Goal: Task Accomplishment & Management: Manage account settings

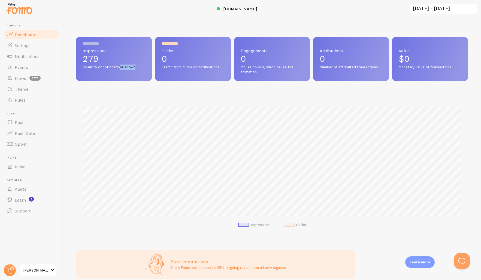
click at [120, 70] on div "Impressions 279 Quantity of notifications shown" at bounding box center [114, 59] width 76 height 44
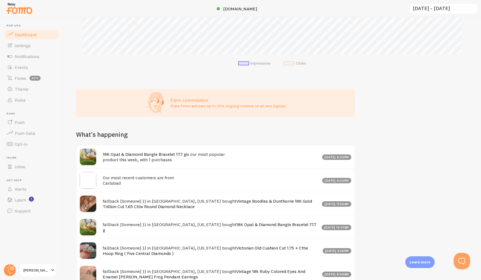
scroll to position [162, 0]
click at [28, 67] on link "Events" at bounding box center [31, 67] width 56 height 11
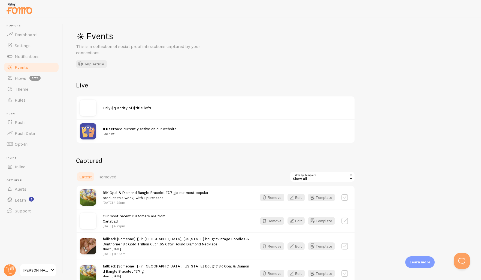
click at [126, 129] on span "8 users are currently active on our website just now" at bounding box center [224, 132] width 242 height 10
click at [93, 131] on img at bounding box center [88, 131] width 16 height 16
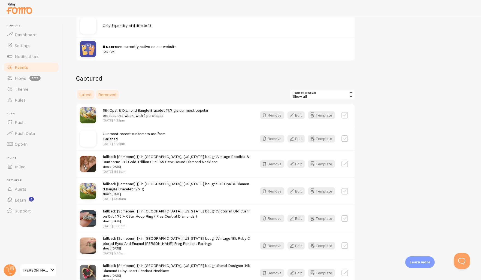
scroll to position [83, 0]
click at [108, 95] on span "Removed" at bounding box center [107, 93] width 18 height 5
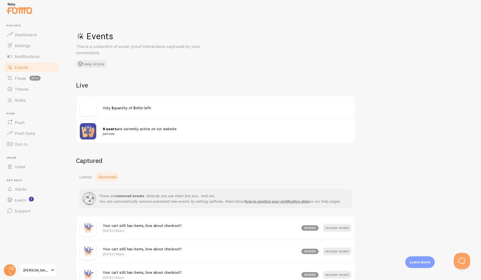
scroll to position [33, 0]
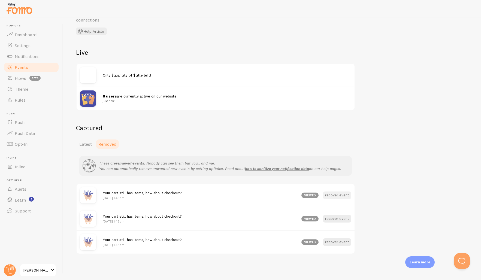
click at [336, 194] on button "recover event" at bounding box center [337, 196] width 28 height 8
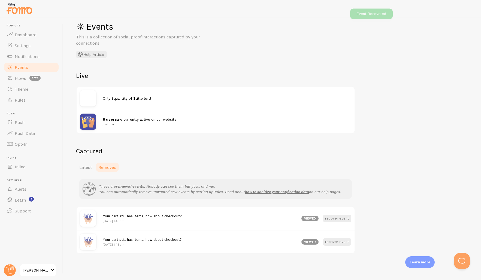
scroll to position [9, 0]
click at [336, 220] on button "recover event" at bounding box center [337, 219] width 28 height 8
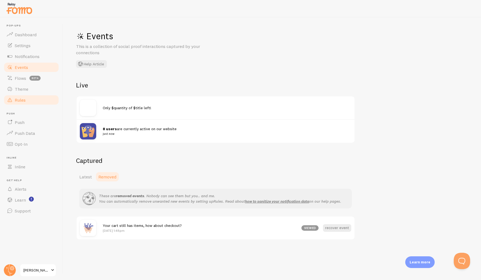
click at [19, 103] on link "Rules" at bounding box center [31, 100] width 56 height 11
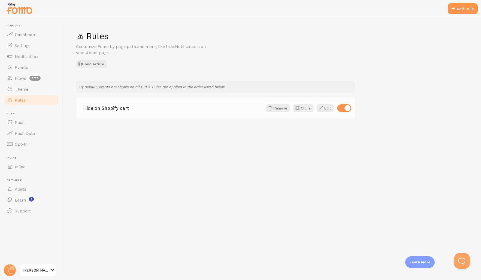
click at [98, 111] on link "Hide on Shopify cart" at bounding box center [172, 108] width 179 height 5
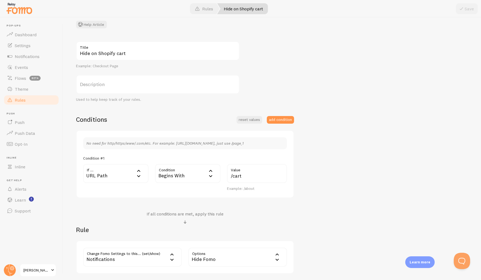
scroll to position [81, 0]
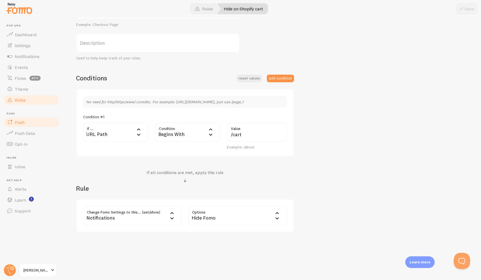
click at [23, 124] on span "Push" at bounding box center [20, 122] width 10 height 5
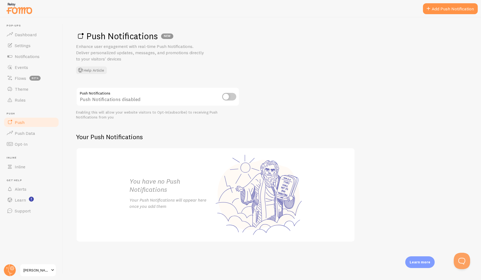
click at [230, 97] on input "checkbox" at bounding box center [229, 97] width 14 height 8
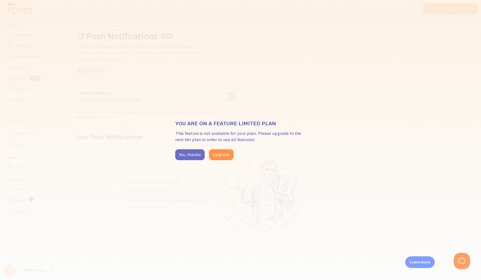
click at [193, 155] on button "No, thanks" at bounding box center [189, 154] width 29 height 11
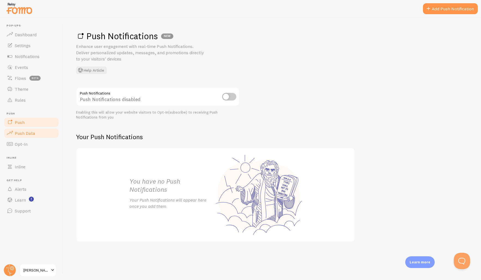
click at [17, 135] on span "Push Data" at bounding box center [25, 133] width 20 height 5
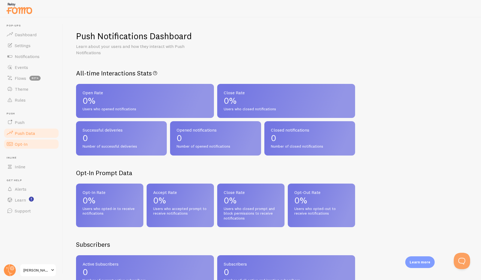
click at [21, 147] on span "Opt-In" at bounding box center [21, 144] width 13 height 5
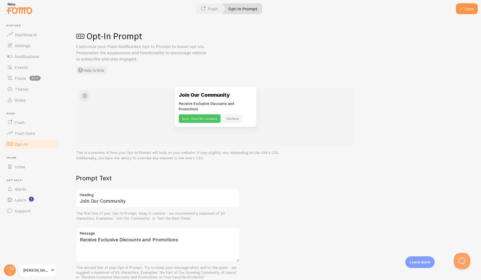
click at [197, 119] on button "Sure, Keep Me Updated" at bounding box center [200, 119] width 42 height 8
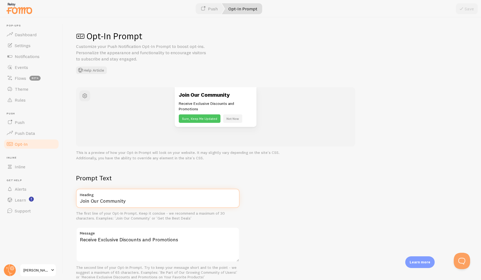
drag, startPoint x: 126, startPoint y: 201, endPoint x: 79, endPoint y: 201, distance: 47.2
click at [78, 202] on input "Join Our Community" at bounding box center [158, 198] width 164 height 19
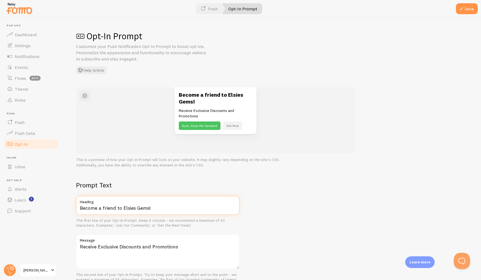
type input "Become a friend to Elsies Gems!"
click at [81, 247] on textarea "Receive Exclusive Discounts and Promotions" at bounding box center [158, 252] width 164 height 35
click at [179, 248] on textarea "Receive Exclusive Discounts and Promotions" at bounding box center [158, 252] width 164 height 35
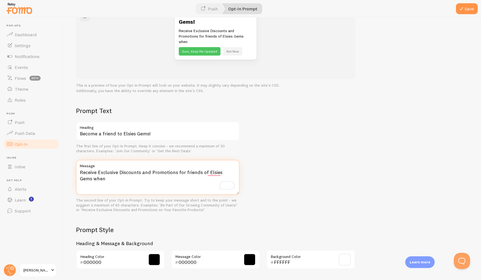
scroll to position [80, 0]
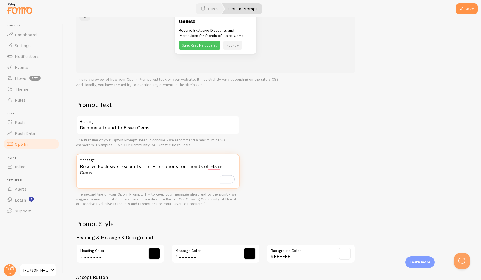
click at [188, 167] on textarea "Receive Exclusive Discounts and Promotions for friends of Elsies Gems" at bounding box center [158, 171] width 164 height 35
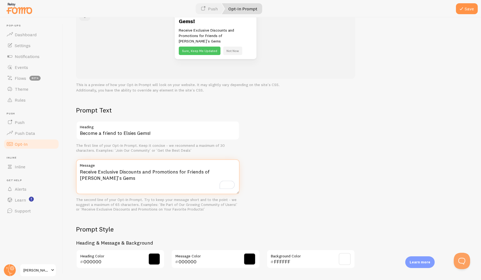
click at [130, 176] on textarea "Receive Exclusive Discounts and Promotions for Friends of Elsie's Gems" at bounding box center [158, 177] width 164 height 35
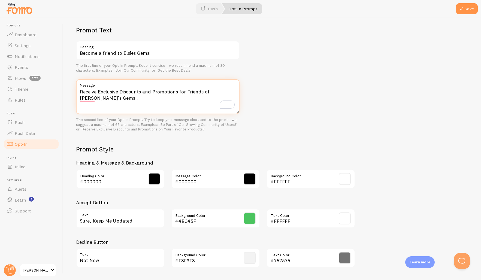
scroll to position [161, 0]
type textarea "Receive Exclusive Discounts and Promotions for Friends of Elsie's Gems !"
click at [151, 174] on span at bounding box center [154, 179] width 12 height 12
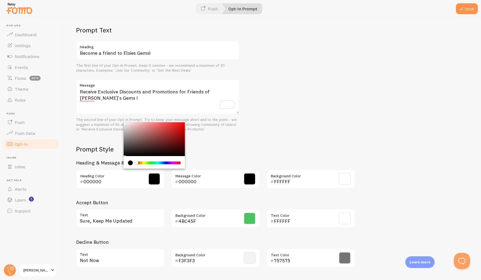
click at [161, 162] on div "Chrome color picker" at bounding box center [158, 163] width 43 height 3
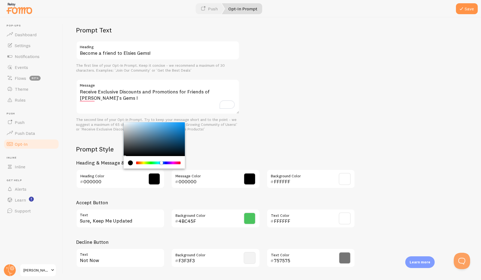
click at [163, 144] on div "Chrome color picker" at bounding box center [154, 139] width 61 height 34
type input "09202F"
drag, startPoint x: 166, startPoint y: 146, endPoint x: 173, endPoint y: 145, distance: 7.7
click at [173, 150] on div "Chrome color picker" at bounding box center [174, 151] width 3 height 3
click at [249, 176] on span at bounding box center [250, 179] width 12 height 12
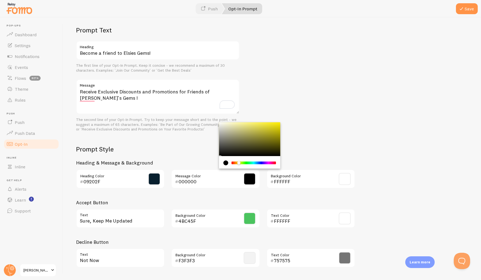
drag, startPoint x: 233, startPoint y: 158, endPoint x: 236, endPoint y: 157, distance: 3.2
click at [239, 161] on div "Chrome color picker" at bounding box center [238, 162] width 3 height 3
click at [222, 122] on div "Chrome color picker" at bounding box center [249, 139] width 61 height 34
type input "ECEBE1"
click at [345, 173] on span at bounding box center [345, 179] width 12 height 12
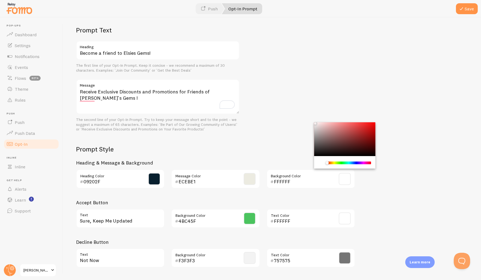
click at [315, 122] on div "Chrome color picker" at bounding box center [315, 123] width 3 height 3
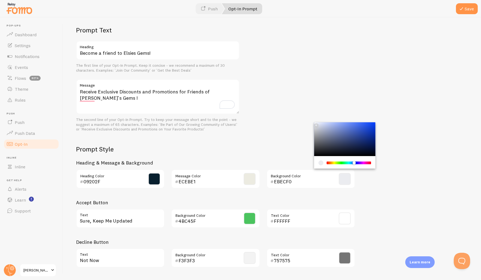
drag, startPoint x: 327, startPoint y: 157, endPoint x: 356, endPoint y: 147, distance: 30.8
click at [354, 161] on div "Chrome color picker" at bounding box center [354, 162] width 3 height 3
click at [359, 142] on div "Chrome color picker" at bounding box center [344, 139] width 61 height 34
type input "131F45"
click at [152, 173] on span at bounding box center [154, 179] width 12 height 12
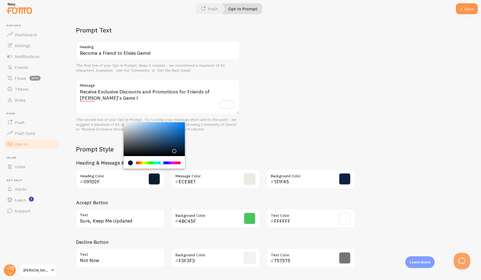
click at [162, 161] on div "Chrome color picker" at bounding box center [161, 162] width 3 height 3
click at [144, 162] on div "Chrome color picker" at bounding box center [158, 163] width 43 height 3
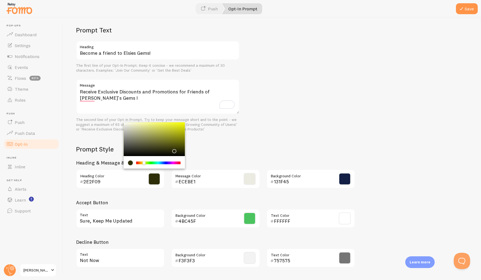
click at [128, 122] on div "Chrome color picker" at bounding box center [154, 139] width 61 height 34
type input "EBECD8"
click at [129, 125] on div "Chrome color picker" at bounding box center [129, 126] width 3 height 3
click at [149, 200] on h3 "Accept Button" at bounding box center [215, 203] width 279 height 6
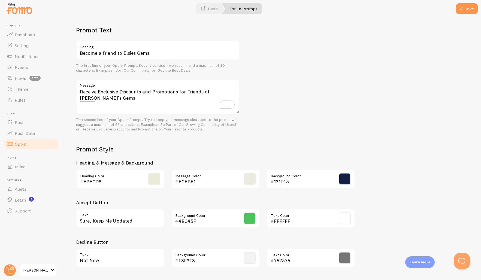
click at [253, 214] on span at bounding box center [250, 219] width 12 height 12
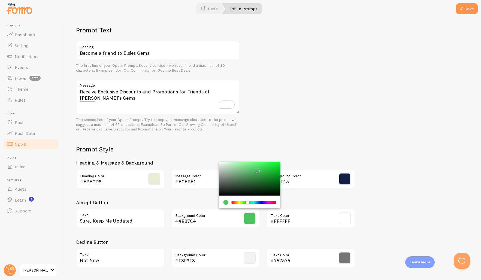
click at [257, 201] on div "Chrome color picker" at bounding box center [253, 202] width 43 height 3
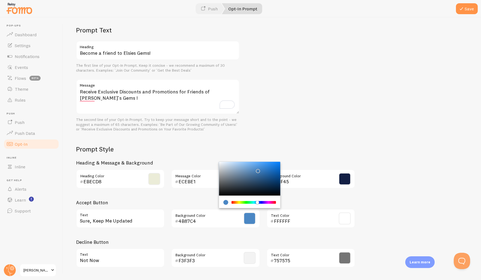
click at [250, 173] on div "Chrome color picker" at bounding box center [249, 179] width 61 height 34
type input "405F7F"
click at [290, 230] on div "Prompt Style Heading & Message & Background EBECD8 Heading Color ECEBE1 Message…" at bounding box center [215, 208] width 279 height 127
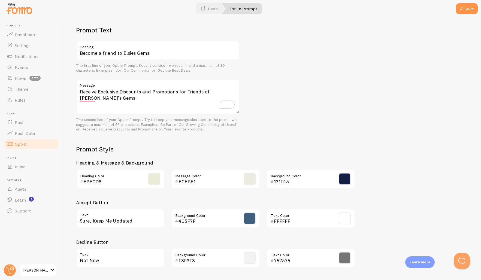
scroll to position [173, 0]
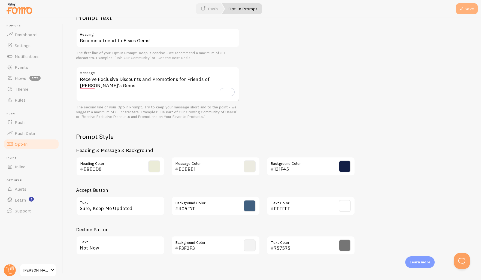
click at [469, 11] on button "Save" at bounding box center [467, 8] width 22 height 11
click at [228, 89] on div "1" at bounding box center [231, 92] width 6 height 6
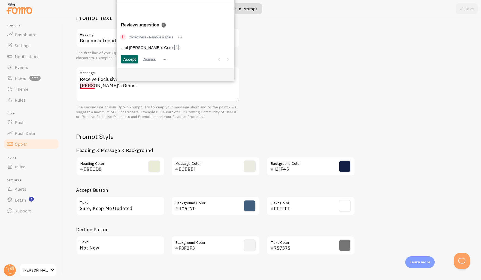
click at [129, 58] on span "Accept" at bounding box center [129, 59] width 13 height 6
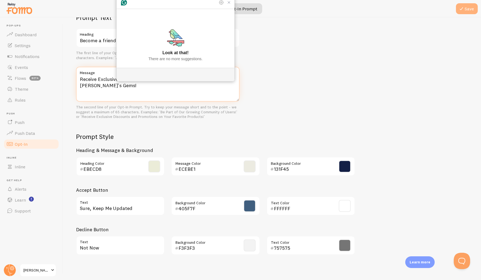
type textarea "Receive Exclusive Discounts and Promotions for Friends of Elsie's Gems!"
click at [467, 10] on button "Save" at bounding box center [467, 8] width 22 height 11
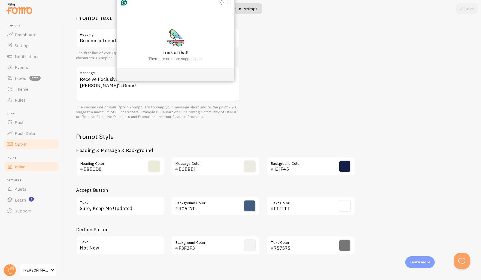
click at [23, 167] on span "Inline" at bounding box center [20, 166] width 11 height 5
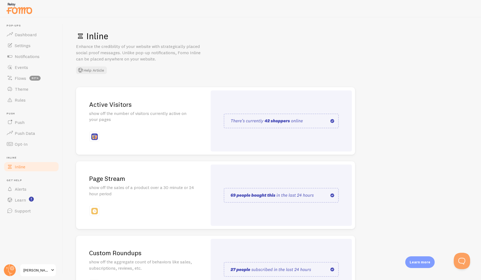
click at [240, 122] on img at bounding box center [281, 121] width 115 height 15
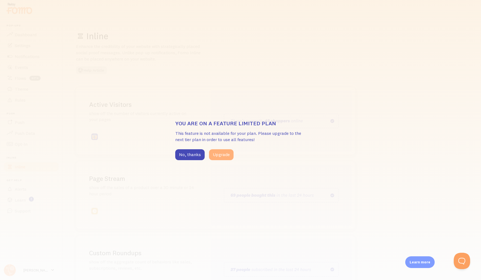
click at [220, 154] on button "Upgrade" at bounding box center [221, 154] width 25 height 11
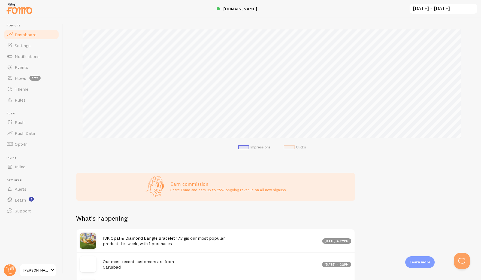
scroll to position [78, 0]
click at [24, 166] on span "Inline" at bounding box center [20, 166] width 11 height 5
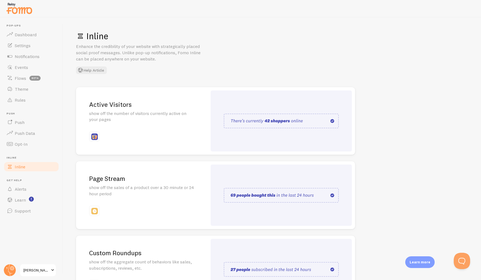
click at [263, 125] on img at bounding box center [281, 121] width 115 height 15
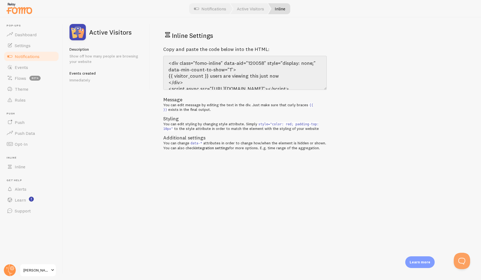
click at [422, 263] on p "Learn more" at bounding box center [420, 262] width 21 height 5
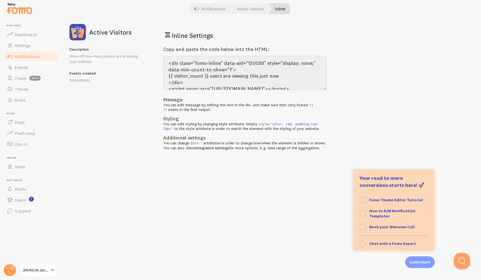
scroll to position [56, 0]
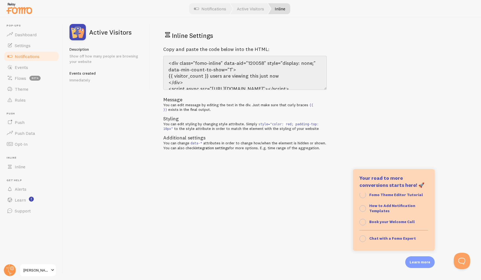
click at [296, 218] on div "Inline Settings Copy and paste the code below into the HTML: <div class="fomo-i…" at bounding box center [315, 148] width 331 height 263
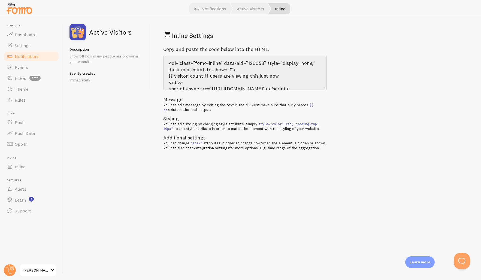
click at [196, 144] on code "data-*" at bounding box center [197, 143] width 14 height 5
click at [265, 125] on code "style="color: red; padding-top: 10px"" at bounding box center [241, 127] width 156 height 10
click at [293, 125] on code "style="color: red; padding-top: 10px"" at bounding box center [241, 127] width 156 height 10
click at [25, 58] on span "Notifications" at bounding box center [27, 56] width 25 height 5
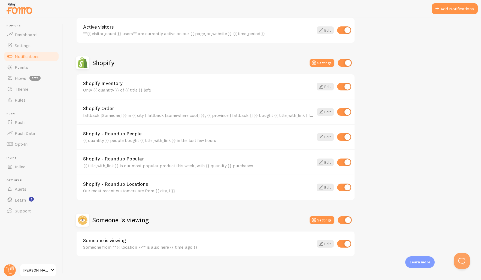
scroll to position [159, 0]
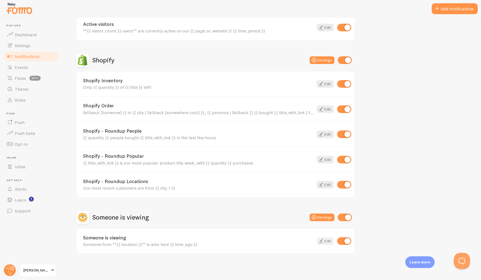
click at [327, 241] on link "Edit" at bounding box center [325, 242] width 17 height 8
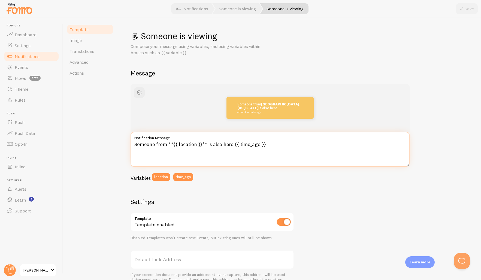
click at [155, 145] on textarea "Someone from **{{ location }}** is also here {{ time_ago }}" at bounding box center [270, 149] width 279 height 35
click at [247, 145] on textarea "Another shopper from **{{ location }}** is also here {{ time_ago }}" at bounding box center [270, 149] width 279 height 35
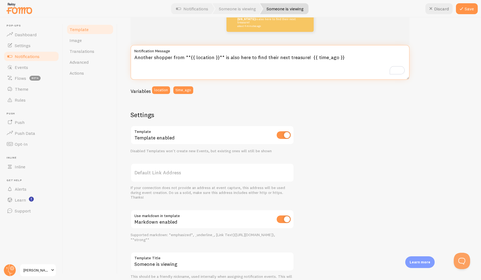
scroll to position [114, 0]
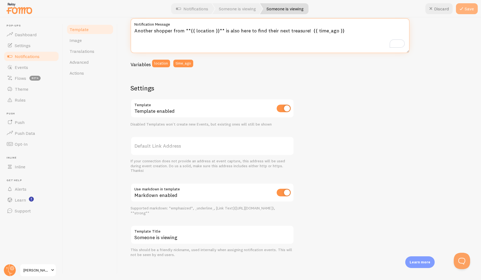
type textarea "Another shopper from **{{ location }}** is also here to find their next treasur…"
click at [467, 7] on button "Save" at bounding box center [467, 8] width 22 height 11
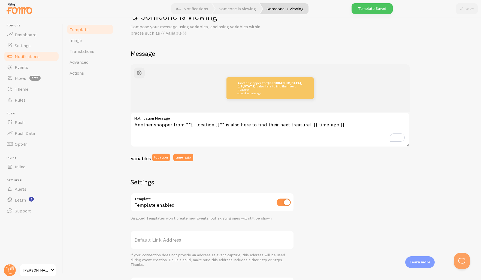
scroll to position [0, 0]
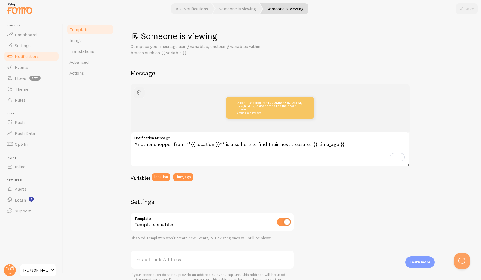
click at [140, 95] on span "button" at bounding box center [139, 92] width 7 height 7
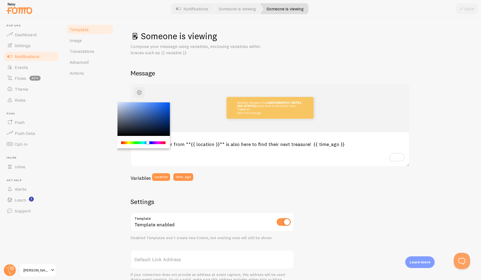
click at [148, 142] on div "Chrome color picker" at bounding box center [143, 143] width 43 height 3
click at [142, 116] on div "Chrome color picker" at bounding box center [139, 120] width 61 height 34
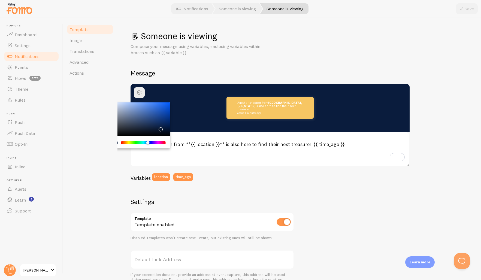
drag, startPoint x: 143, startPoint y: 116, endPoint x: 160, endPoint y: 128, distance: 20.7
click at [160, 128] on div "Chrome color picker" at bounding box center [160, 129] width 3 height 3
click at [108, 132] on div "Template Image Translations Advanced Actions" at bounding box center [90, 148] width 55 height 263
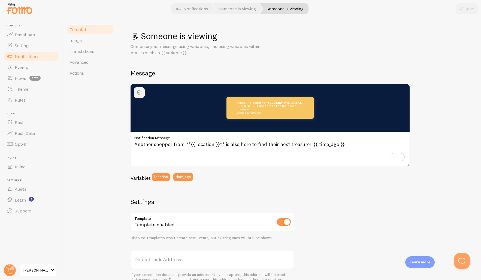
click at [139, 92] on span "button" at bounding box center [139, 92] width 7 height 7
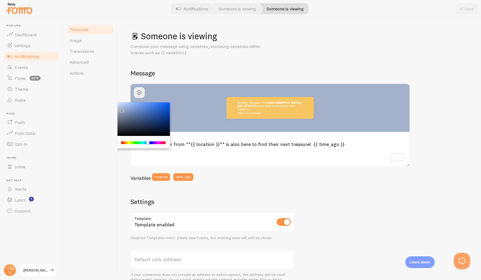
drag, startPoint x: 160, startPoint y: 129, endPoint x: 121, endPoint y: 109, distance: 44.1
click at [121, 109] on div "Chrome color picker" at bounding box center [121, 110] width 3 height 3
click at [276, 69] on h2 "Message" at bounding box center [300, 73] width 338 height 8
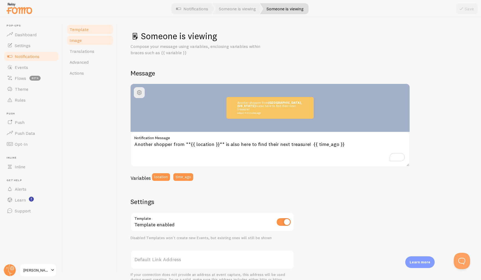
click at [79, 40] on span "Image" at bounding box center [76, 40] width 12 height 5
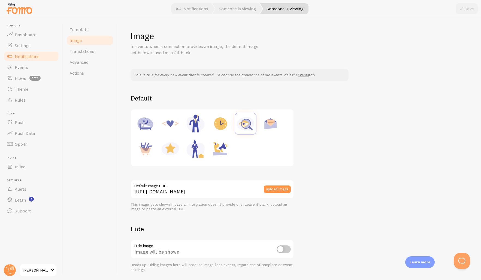
click at [170, 149] on img at bounding box center [170, 149] width 21 height 21
type input "[URL][DOMAIN_NAME]"
click at [467, 11] on button "Save" at bounding box center [467, 8] width 22 height 11
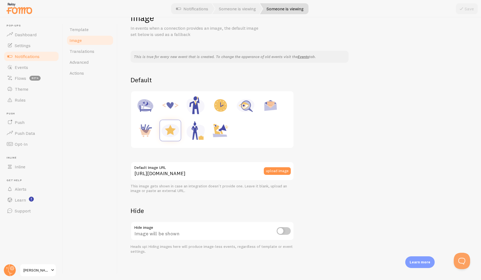
click at [285, 232] on input "checkbox" at bounding box center [284, 231] width 14 height 8
checkbox input "true"
click at [467, 11] on button "Save" at bounding box center [467, 8] width 22 height 11
click at [22, 56] on span "Notifications" at bounding box center [27, 56] width 25 height 5
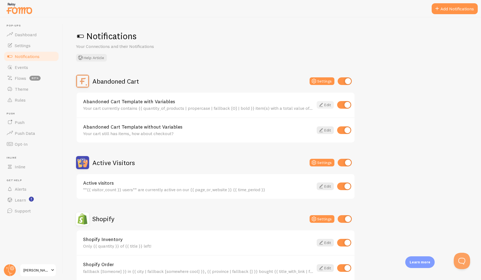
click at [324, 106] on icon at bounding box center [321, 105] width 7 height 7
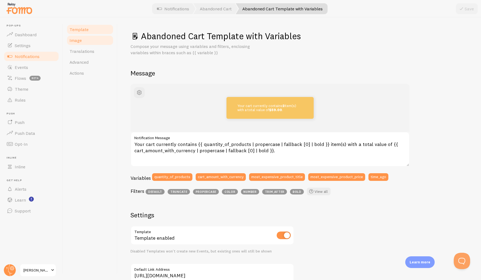
click at [74, 40] on span "Image" at bounding box center [76, 40] width 12 height 5
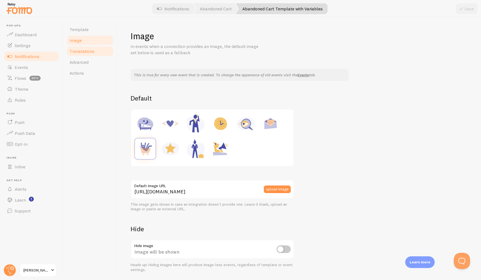
click at [77, 52] on span "Translations" at bounding box center [82, 51] width 25 height 5
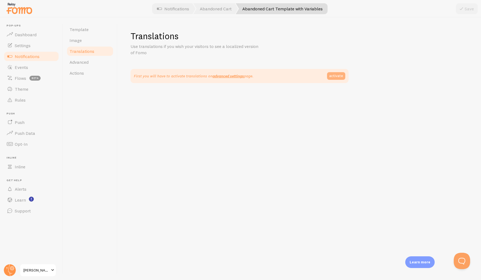
click at [333, 77] on link "activate" at bounding box center [336, 76] width 18 height 8
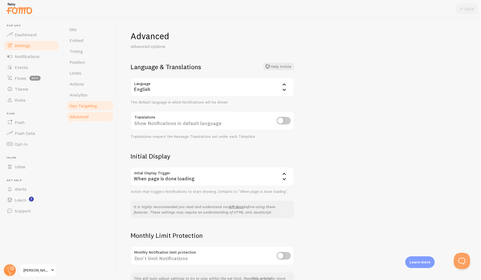
click at [89, 107] on span "Geo Targeting" at bounding box center [84, 105] width 28 height 5
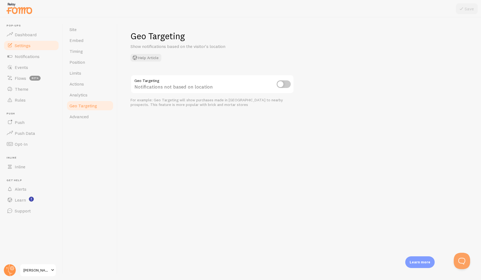
click at [279, 85] on input "checkbox" at bounding box center [284, 84] width 14 height 8
checkbox input "true"
click at [465, 13] on button "Save" at bounding box center [467, 8] width 22 height 11
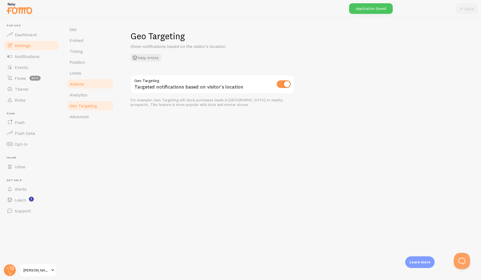
click at [86, 86] on link "Actions" at bounding box center [90, 84] width 48 height 11
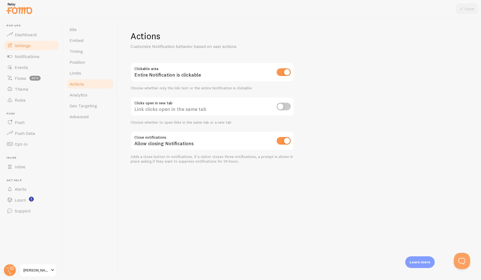
click at [284, 108] on input "checkbox" at bounding box center [284, 107] width 14 height 8
checkbox input "true"
click at [470, 10] on button "Save" at bounding box center [467, 8] width 22 height 11
click at [76, 75] on span "Limits" at bounding box center [76, 72] width 12 height 5
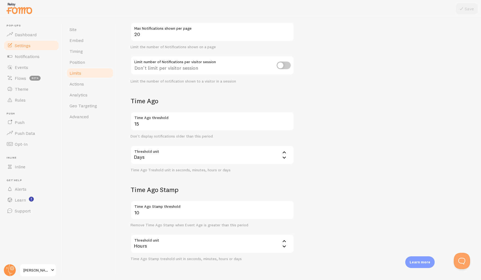
scroll to position [73, 0]
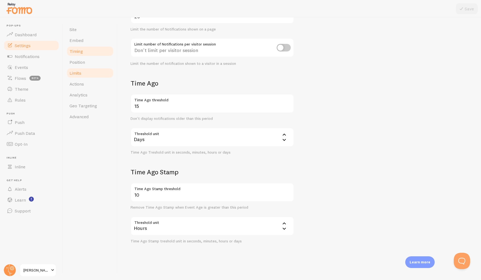
click at [79, 55] on link "Timing" at bounding box center [90, 51] width 48 height 11
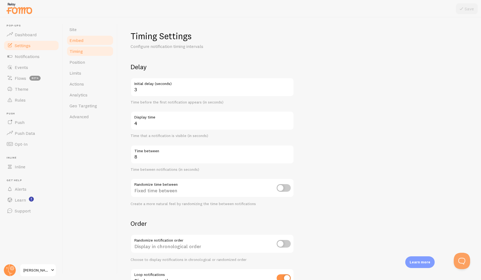
click at [79, 43] on span "Embed" at bounding box center [77, 40] width 14 height 5
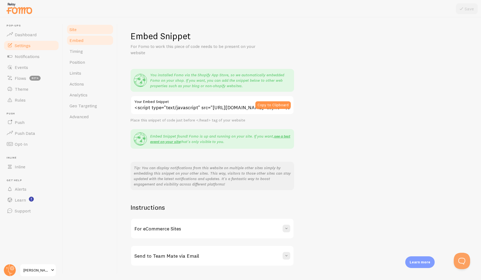
click at [74, 30] on span "Site" at bounding box center [73, 29] width 7 height 5
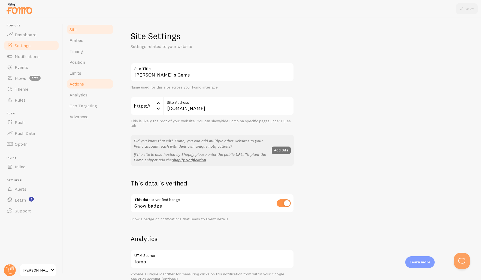
click at [77, 84] on span "Actions" at bounding box center [77, 83] width 14 height 5
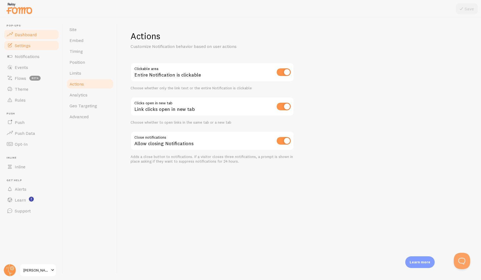
click at [22, 33] on span "Dashboard" at bounding box center [26, 34] width 22 height 5
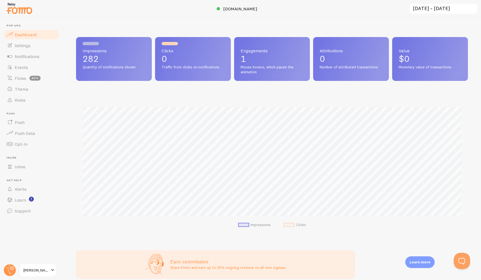
scroll to position [143, 392]
click at [26, 46] on span "Settings" at bounding box center [23, 45] width 16 height 5
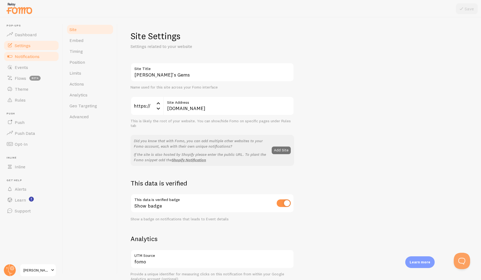
click at [24, 57] on span "Notifications" at bounding box center [27, 56] width 25 height 5
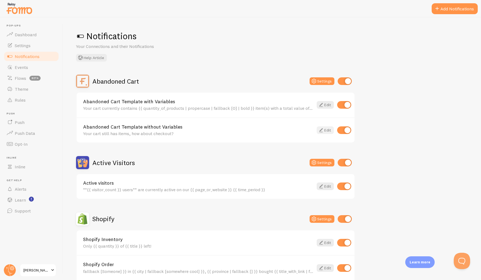
click at [326, 131] on link "Edit" at bounding box center [325, 131] width 17 height 8
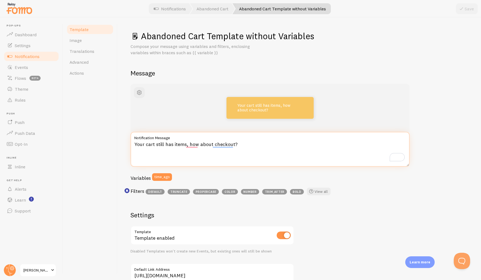
drag, startPoint x: 190, startPoint y: 144, endPoint x: 233, endPoint y: 145, distance: 43.6
click at [233, 145] on textarea "Your cart still has items, how about checkout?" at bounding box center [270, 149] width 279 height 35
click at [136, 145] on textarea "Your cart still has items, how about checkout?" at bounding box center [270, 149] width 279 height 35
drag, startPoint x: 135, startPoint y: 145, endPoint x: 244, endPoint y: 146, distance: 108.5
click at [244, 147] on textarea "Your cart still has items, how about checkout?" at bounding box center [270, 149] width 279 height 35
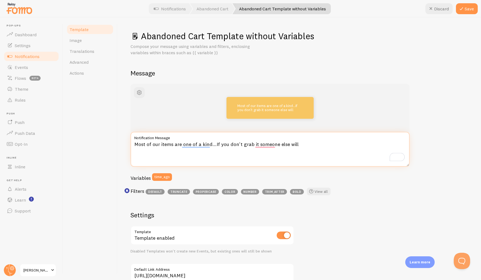
click at [300, 145] on textarea "Most of our items are one of a kind...If you don't grab it someone else will" at bounding box center [270, 149] width 279 height 35
click at [301, 145] on textarea "Most of our items are one of a kind...If you don't grab it someone else will! I…" at bounding box center [270, 149] width 279 height 35
click at [298, 144] on textarea "Most of our items are one of a kind...If you don't grab it someone else will! i…" at bounding box center [270, 149] width 279 height 35
click at [304, 144] on textarea "Most of our items are one of a kind...If you don't grab it someone else will! I…" at bounding box center [270, 149] width 279 height 35
click at [296, 145] on textarea "Most of our items are one of a kind...If you don't grab it someone else will! I…" at bounding box center [270, 149] width 279 height 35
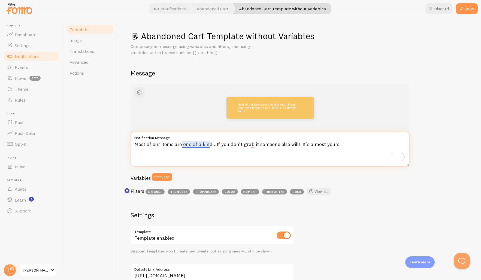
click at [210, 145] on textarea "Most of our items are one of a kind...If you don't grab it someone else will! I…" at bounding box center [270, 149] width 279 height 35
click at [255, 145] on textarea "Most of our items are one-of-a-kind...If you don't grab it someone else will! I…" at bounding box center [270, 149] width 279 height 35
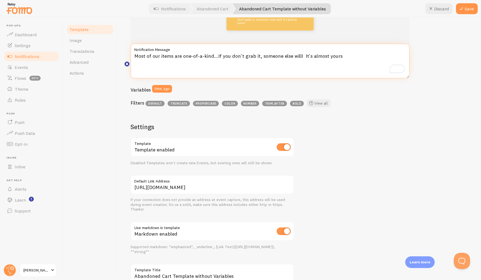
scroll to position [127, 0]
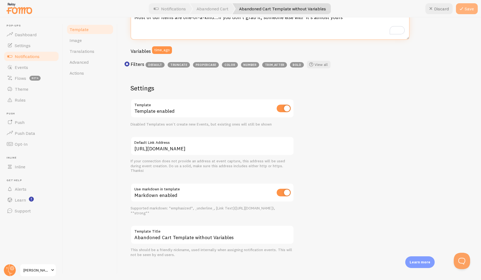
type textarea "Most of our items are one-of-a-kind...If you don't grab it, someone else will! …"
click at [467, 11] on button "Save" at bounding box center [467, 8] width 22 height 11
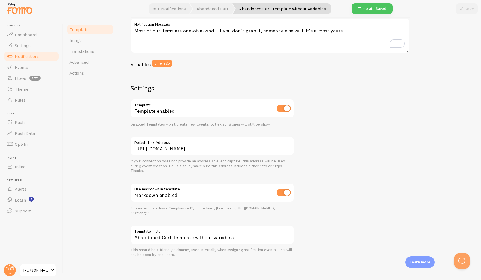
scroll to position [0, 0]
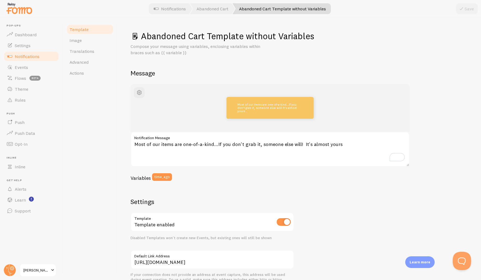
click at [461, 261] on button "Open Beacon popover" at bounding box center [461, 260] width 16 height 16
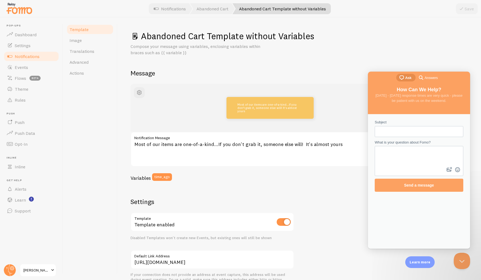
click at [403, 133] on input "Subject" at bounding box center [419, 132] width 80 height 10
type input "w"
type input "how do i change the color of the notification and font"
click at [446, 166] on button "image-plus" at bounding box center [450, 170] width 8 height 9
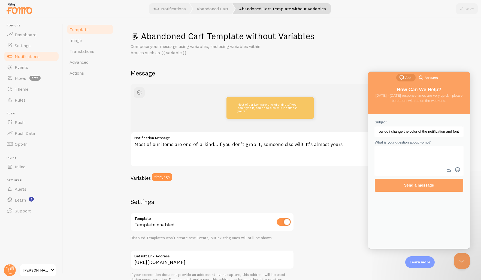
drag, startPoint x: 380, startPoint y: 133, endPoint x: 842, endPoint y: 210, distance: 468.1
click at [469, 138] on div "Subject how do i change the color of the notification and font What is your que…" at bounding box center [419, 181] width 102 height 135
click at [431, 153] on textarea "What is your question about Fomo?" at bounding box center [419, 156] width 88 height 19
paste textarea "how do i change the color of the notification and font"
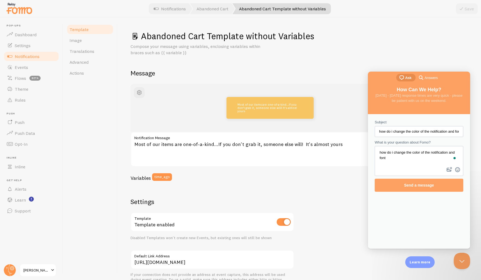
type textarea "how do i change the color of the notification and font"
drag, startPoint x: 379, startPoint y: 132, endPoint x: 489, endPoint y: 136, distance: 110.0
click at [470, 136] on html "chat-square Ask search-medium Answers How Can We Help? Monday - Friday response…" at bounding box center [419, 160] width 102 height 177
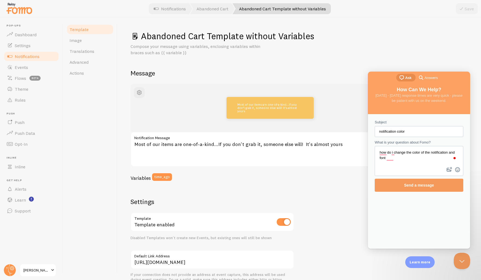
type input "notification color"
click at [428, 186] on span "Send a message" at bounding box center [419, 185] width 30 height 4
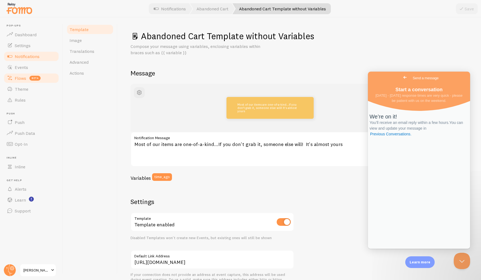
click at [21, 76] on span "Flows" at bounding box center [20, 78] width 11 height 5
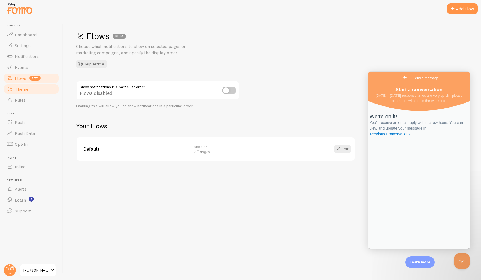
click at [21, 90] on span "Theme" at bounding box center [22, 88] width 14 height 5
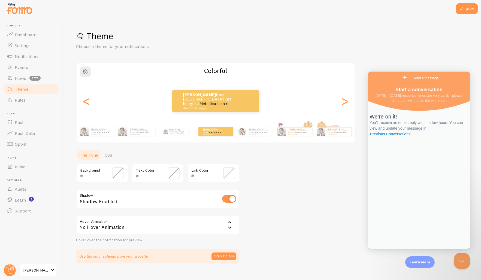
click at [351, 211] on div "Theme Choose a theme for your notifications Colorful Karen from United States j…" at bounding box center [272, 147] width 392 height 233
click at [118, 173] on span at bounding box center [118, 173] width 12 height 12
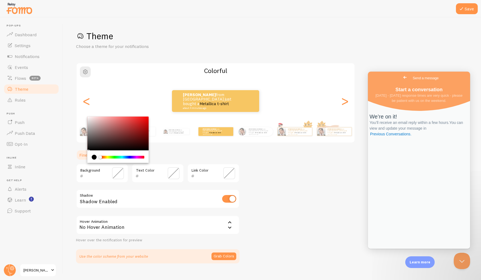
click at [172, 174] on span at bounding box center [174, 173] width 12 height 12
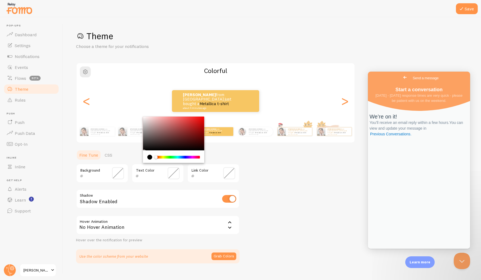
click at [225, 175] on span at bounding box center [229, 173] width 12 height 12
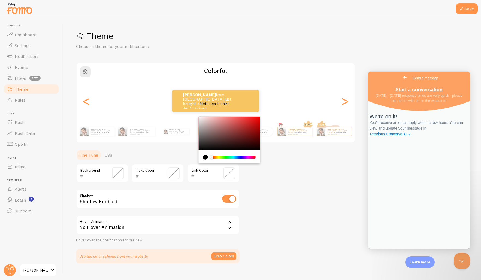
click at [238, 158] on div "Chrome color picker" at bounding box center [233, 157] width 43 height 3
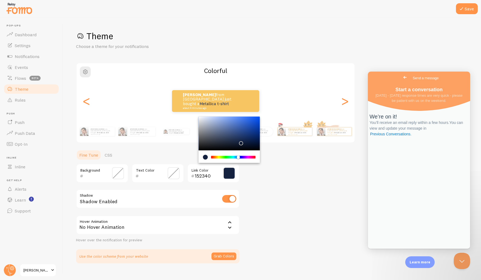
type input "101E3C"
drag, startPoint x: 235, startPoint y: 143, endPoint x: 244, endPoint y: 143, distance: 9.0
click at [244, 143] on div "Chrome color picker" at bounding box center [229, 134] width 61 height 34
click at [170, 174] on span at bounding box center [174, 173] width 12 height 12
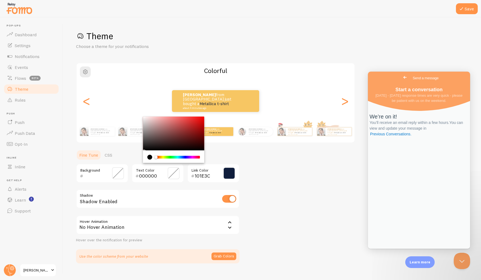
click at [161, 157] on div "Chrome color picker" at bounding box center [177, 157] width 43 height 3
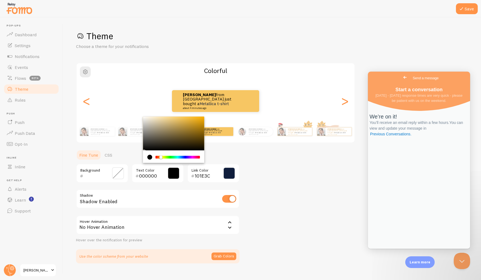
click at [144, 117] on div "Chrome color picker" at bounding box center [173, 134] width 61 height 34
click at [146, 118] on div "Chrome color picker" at bounding box center [145, 118] width 3 height 3
type input "F5F1E7"
click at [261, 152] on div "Theme Choose a theme for your notifications Colorful Karen from United States j…" at bounding box center [272, 147] width 392 height 233
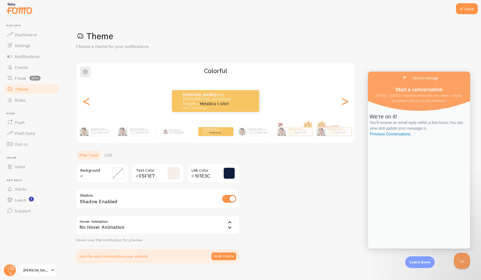
click at [212, 225] on div "No Hover Animation" at bounding box center [158, 225] width 164 height 19
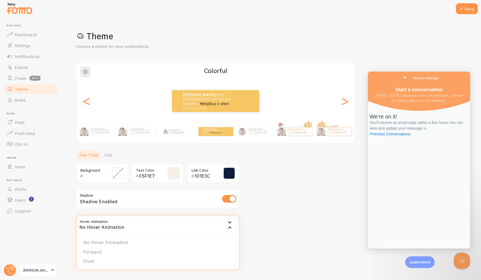
click at [266, 221] on div "Theme Choose a theme for your notifications Colorful Karen from United States j…" at bounding box center [272, 147] width 392 height 233
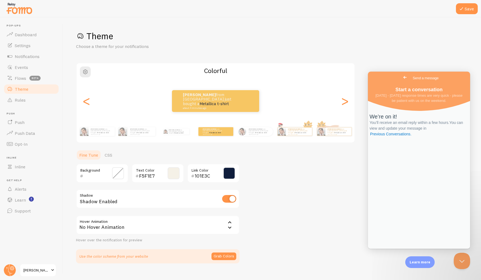
scroll to position [10, 0]
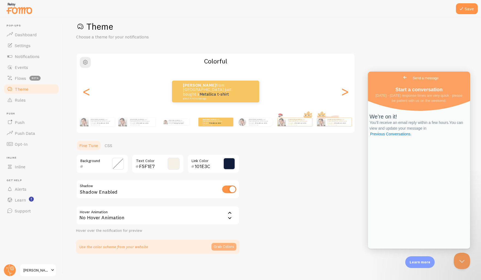
click at [225, 248] on button "Grab Colors" at bounding box center [224, 247] width 25 height 8
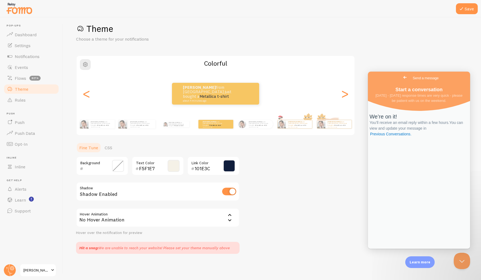
click at [402, 80] on span "Go back" at bounding box center [405, 77] width 7 height 7
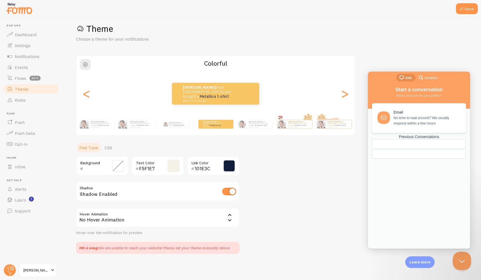
click at [459, 259] on button "Close Beacon popover" at bounding box center [461, 260] width 16 height 16
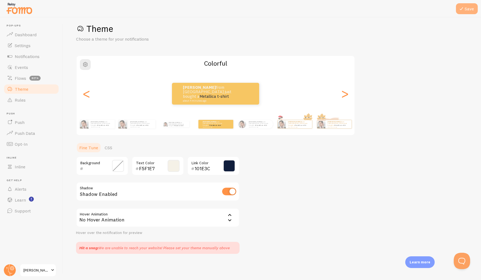
click at [465, 9] on icon at bounding box center [461, 8] width 7 height 7
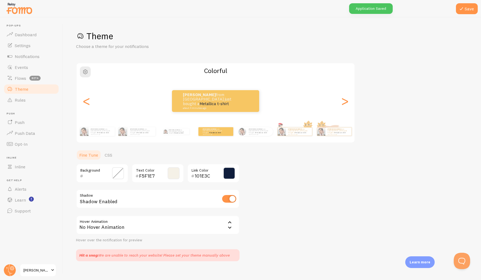
scroll to position [56, 0]
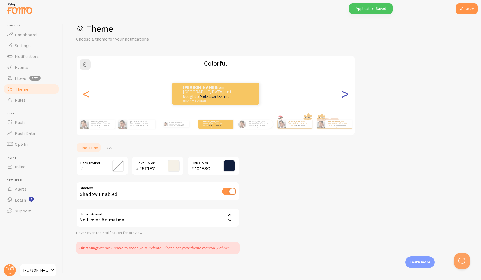
click at [346, 95] on div ">" at bounding box center [345, 93] width 7 height 39
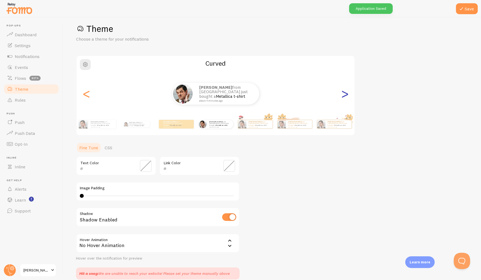
click at [346, 95] on div ">" at bounding box center [345, 93] width 7 height 39
type input "0"
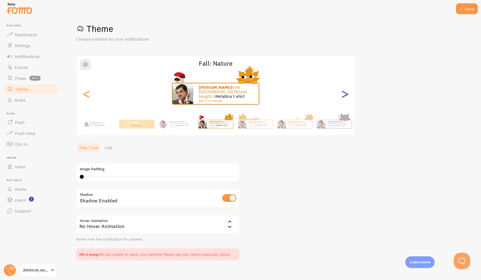
click at [346, 95] on div ">" at bounding box center [345, 93] width 7 height 39
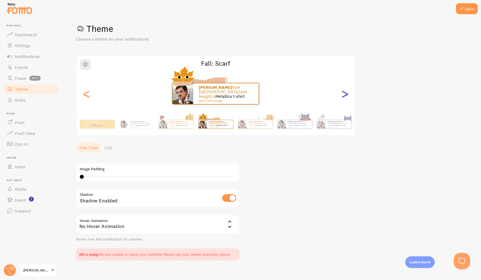
click at [346, 95] on div ">" at bounding box center [345, 93] width 7 height 39
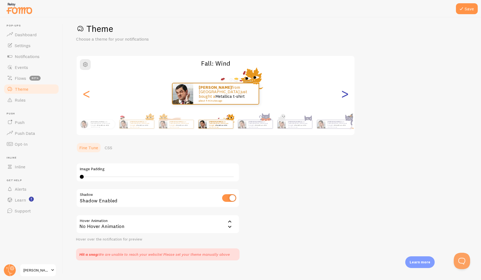
click at [346, 95] on div ">" at bounding box center [345, 93] width 7 height 39
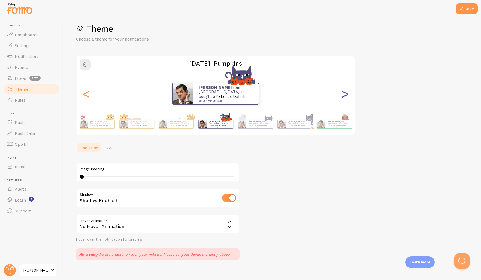
click at [346, 95] on div ">" at bounding box center [345, 93] width 7 height 39
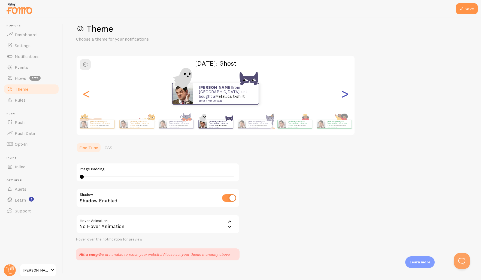
click at [346, 95] on div ">" at bounding box center [345, 93] width 7 height 39
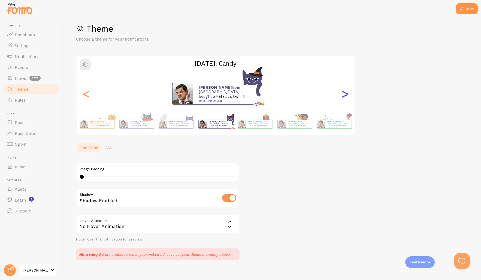
click at [346, 95] on div ">" at bounding box center [345, 93] width 7 height 39
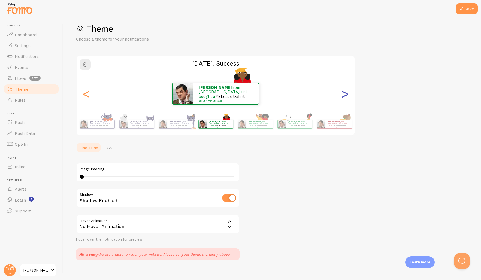
click at [346, 95] on div ">" at bounding box center [345, 93] width 7 height 39
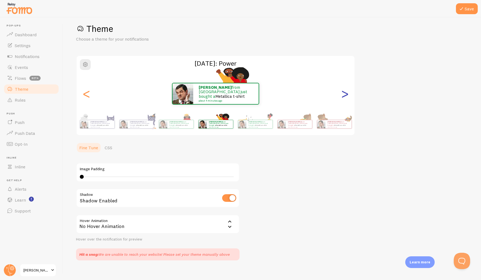
click at [346, 95] on div ">" at bounding box center [345, 93] width 7 height 39
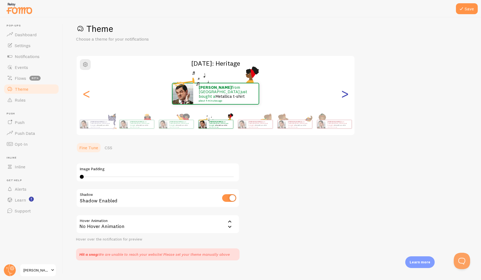
click at [346, 95] on div ">" at bounding box center [345, 93] width 7 height 39
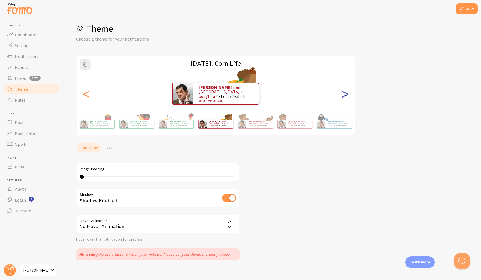
click at [346, 95] on div ">" at bounding box center [345, 93] width 7 height 39
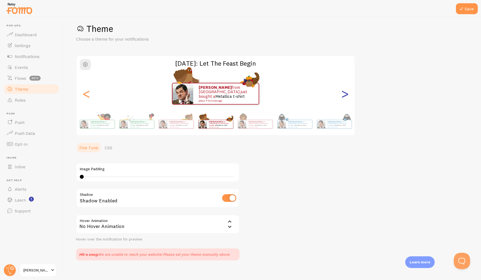
click at [346, 95] on div ">" at bounding box center [345, 93] width 7 height 39
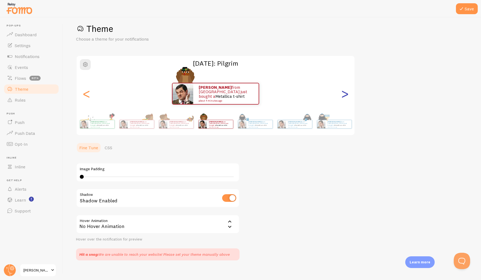
click at [346, 95] on div ">" at bounding box center [345, 93] width 7 height 39
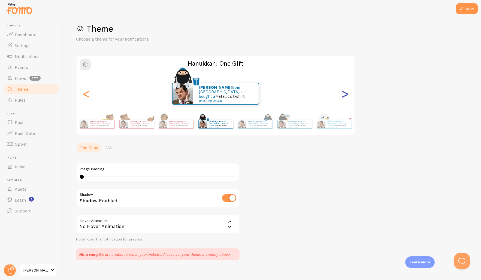
click at [346, 95] on div ">" at bounding box center [345, 93] width 7 height 39
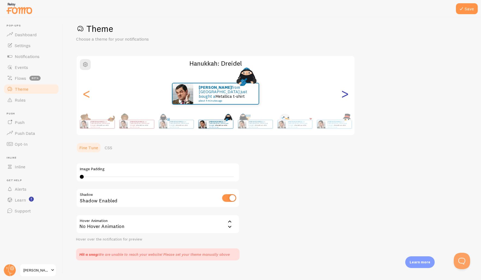
click at [346, 95] on div ">" at bounding box center [345, 93] width 7 height 39
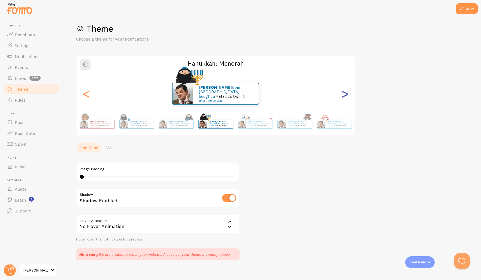
click at [346, 95] on div ">" at bounding box center [345, 93] width 7 height 39
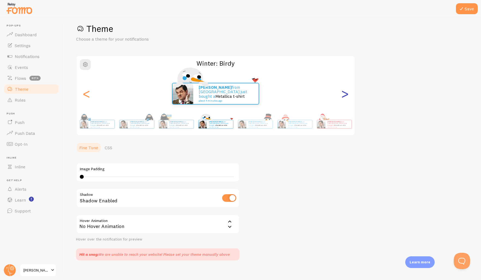
click at [346, 95] on div ">" at bounding box center [345, 93] width 7 height 39
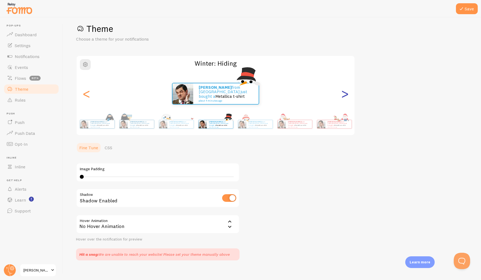
click at [346, 95] on div ">" at bounding box center [345, 93] width 7 height 39
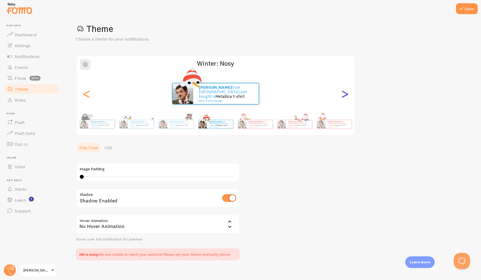
click at [346, 95] on div ">" at bounding box center [345, 93] width 7 height 39
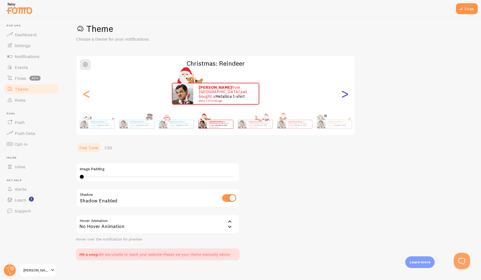
click at [346, 95] on div ">" at bounding box center [345, 93] width 7 height 39
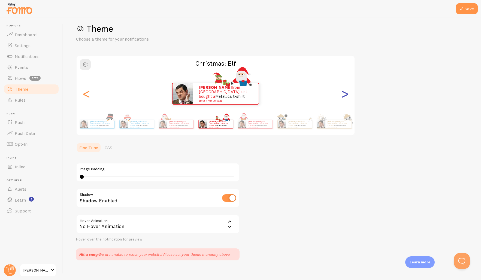
click at [346, 95] on div ">" at bounding box center [345, 93] width 7 height 39
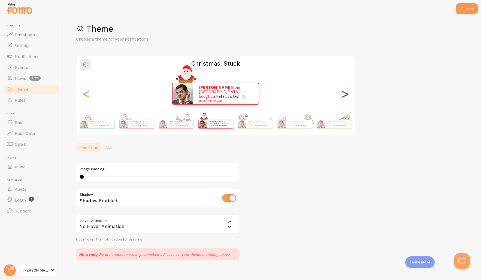
click at [346, 95] on div ">" at bounding box center [345, 93] width 7 height 39
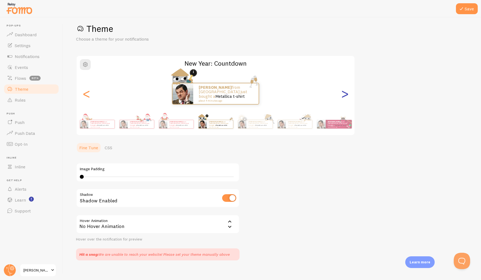
click at [346, 95] on div ">" at bounding box center [345, 93] width 7 height 39
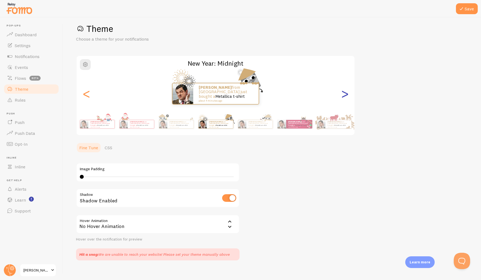
click at [346, 95] on div ">" at bounding box center [345, 93] width 7 height 39
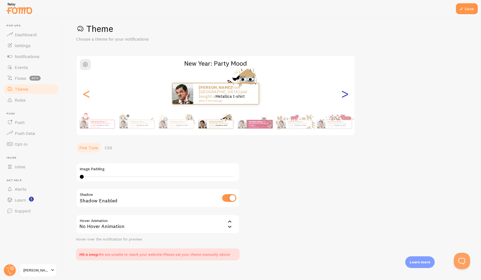
click at [346, 95] on div ">" at bounding box center [345, 93] width 7 height 39
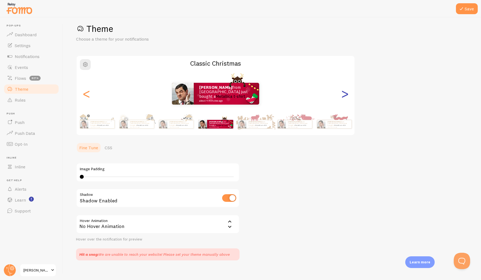
click at [346, 95] on div ">" at bounding box center [345, 93] width 7 height 39
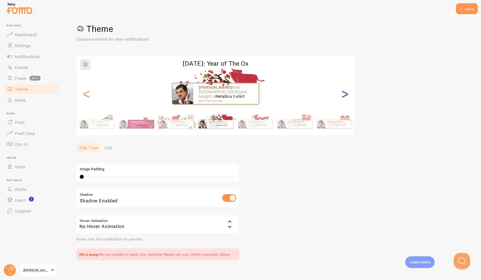
click at [346, 95] on div ">" at bounding box center [345, 93] width 7 height 39
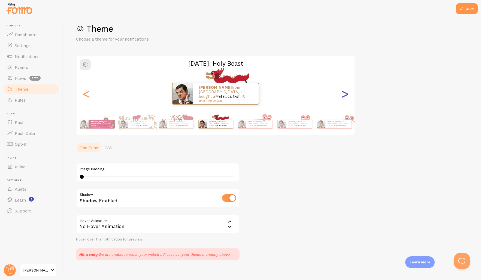
click at [346, 95] on div ">" at bounding box center [345, 93] width 7 height 39
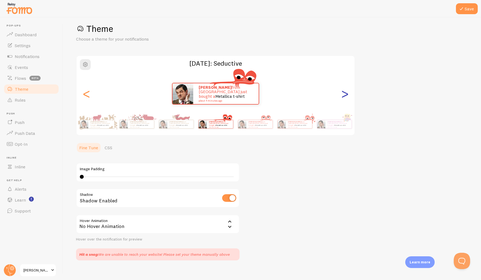
click at [346, 95] on div ">" at bounding box center [345, 93] width 7 height 39
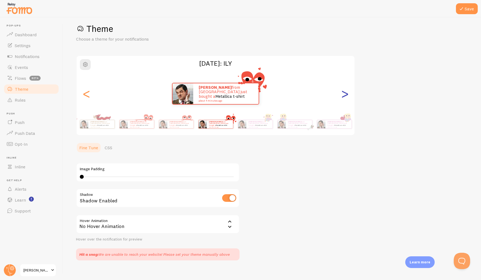
click at [346, 95] on div ">" at bounding box center [345, 93] width 7 height 39
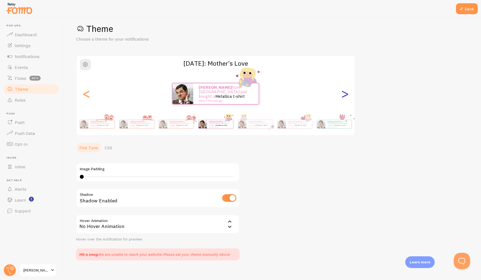
click at [346, 95] on div ">" at bounding box center [345, 93] width 7 height 39
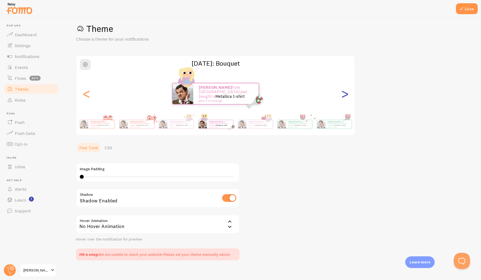
click at [346, 95] on div ">" at bounding box center [345, 93] width 7 height 39
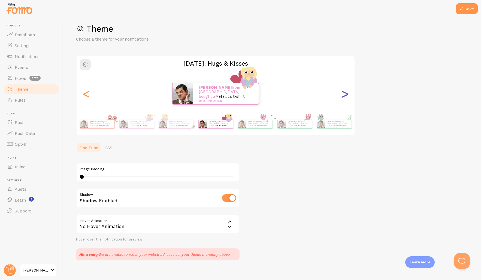
click at [346, 95] on div ">" at bounding box center [345, 93] width 7 height 39
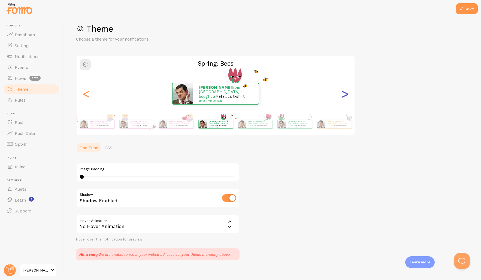
click at [346, 95] on div ">" at bounding box center [345, 93] width 7 height 39
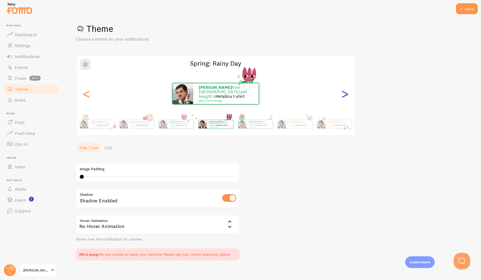
click at [346, 95] on div ">" at bounding box center [345, 93] width 7 height 39
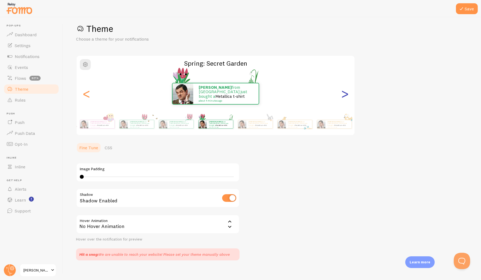
click at [346, 95] on div ">" at bounding box center [345, 93] width 7 height 39
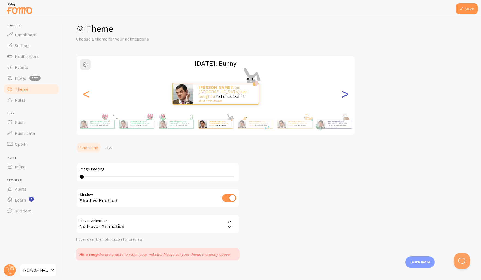
click at [346, 95] on div ">" at bounding box center [345, 93] width 7 height 39
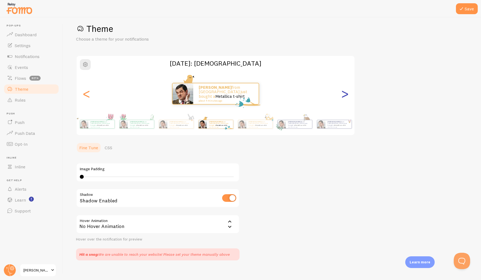
click at [346, 95] on div ">" at bounding box center [345, 93] width 7 height 39
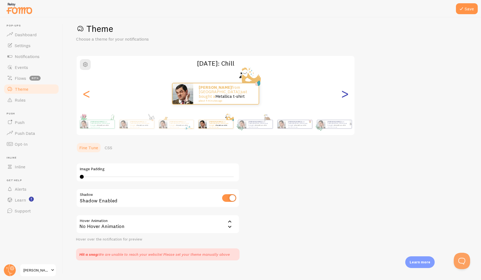
click at [346, 95] on div ">" at bounding box center [345, 93] width 7 height 39
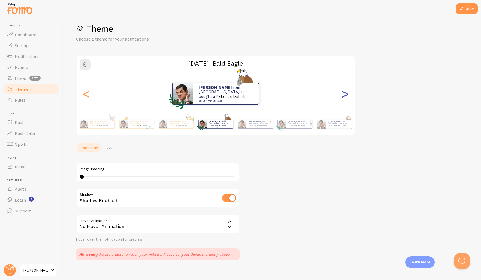
click at [346, 95] on div ">" at bounding box center [345, 93] width 7 height 39
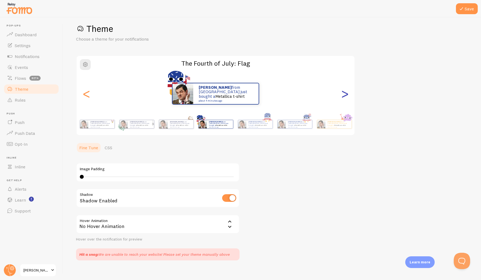
click at [346, 95] on div ">" at bounding box center [345, 93] width 7 height 39
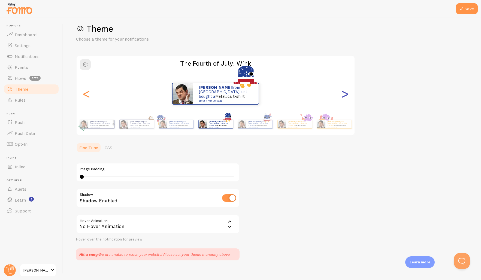
click at [346, 95] on div ">" at bounding box center [345, 93] width 7 height 39
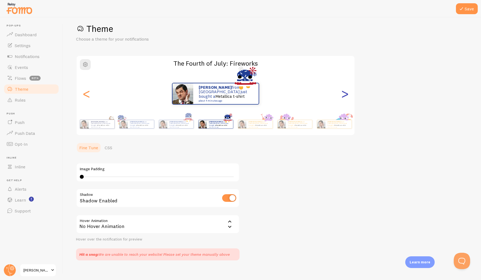
click at [346, 95] on div ">" at bounding box center [345, 93] width 7 height 39
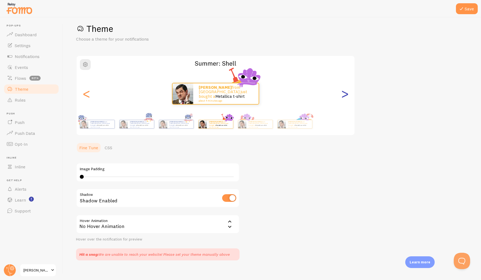
click at [346, 95] on div ">" at bounding box center [345, 93] width 7 height 39
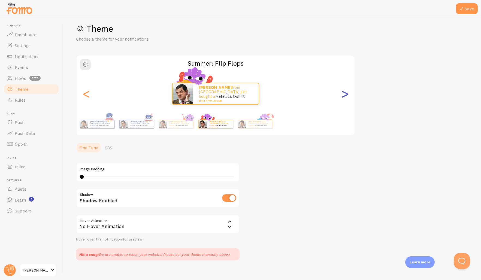
click at [346, 95] on div ">" at bounding box center [345, 93] width 7 height 39
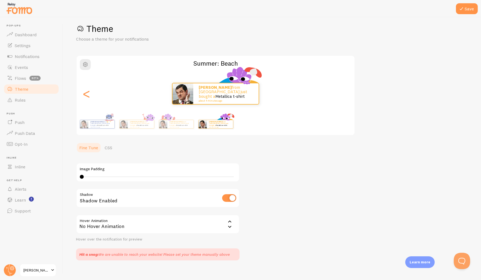
scroll to position [14, 0]
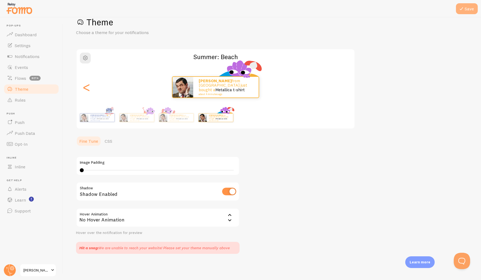
click at [469, 10] on button "Save" at bounding box center [467, 8] width 22 height 11
click at [13, 34] on link "Dashboard" at bounding box center [31, 34] width 56 height 11
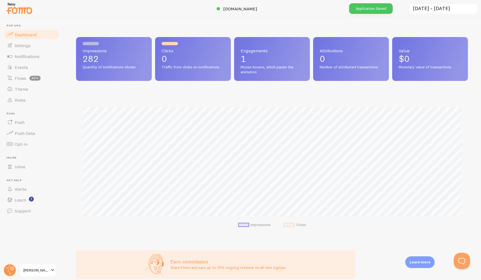
scroll to position [143, 392]
click at [20, 68] on span "Events" at bounding box center [21, 67] width 13 height 5
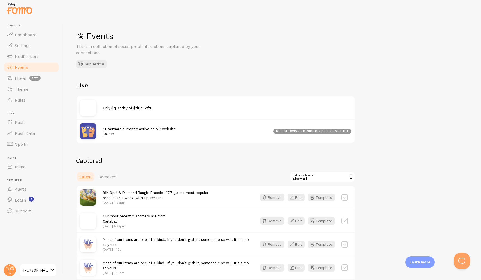
click at [99, 129] on div at bounding box center [91, 131] width 23 height 16
click at [94, 131] on img at bounding box center [88, 131] width 16 height 16
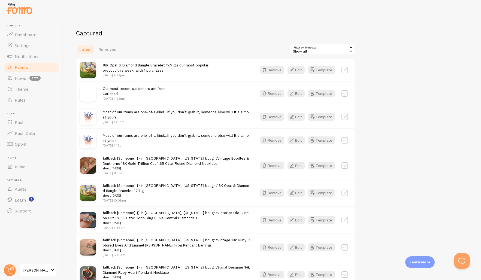
scroll to position [128, 0]
click at [299, 164] on button "Edit" at bounding box center [296, 165] width 17 height 8
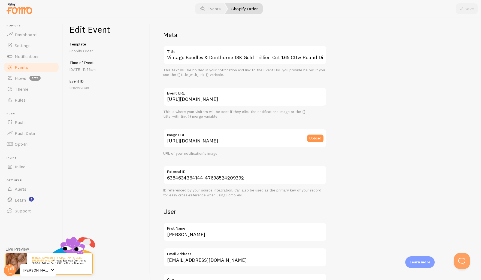
click at [209, 231] on label "First Name" at bounding box center [245, 227] width 164 height 9
click at [209, 231] on input "Lori" at bounding box center [245, 232] width 164 height 19
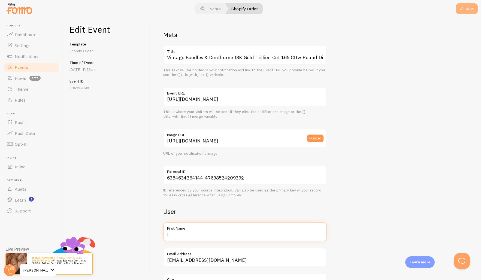
type input "L"
click at [463, 10] on icon "submit" at bounding box center [461, 8] width 7 height 7
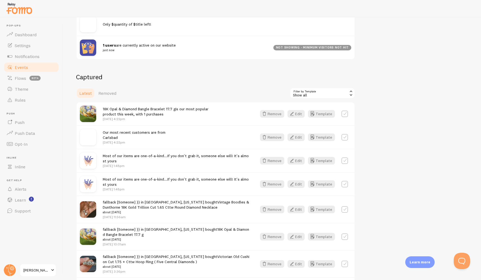
scroll to position [95, 0]
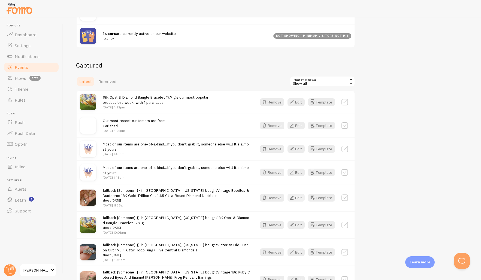
click at [297, 199] on button "Edit" at bounding box center [296, 198] width 17 height 8
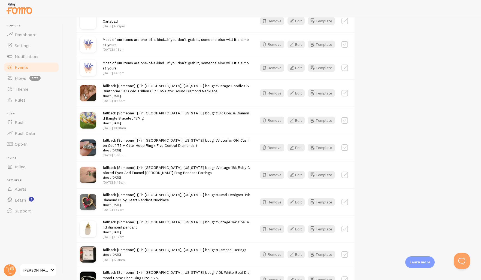
scroll to position [77, 0]
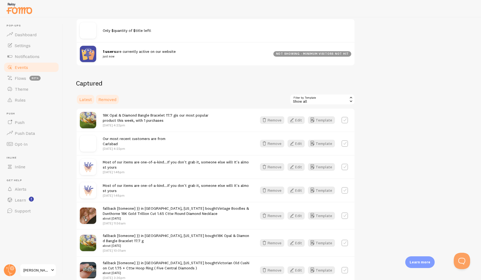
click at [104, 99] on span "Removed" at bounding box center [107, 99] width 18 height 5
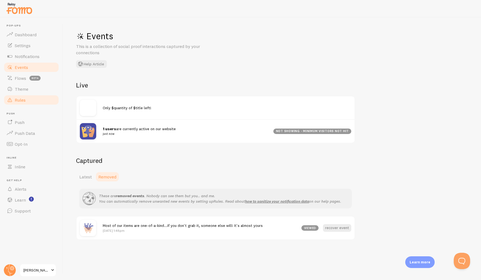
click at [27, 100] on link "Rules" at bounding box center [31, 100] width 56 height 11
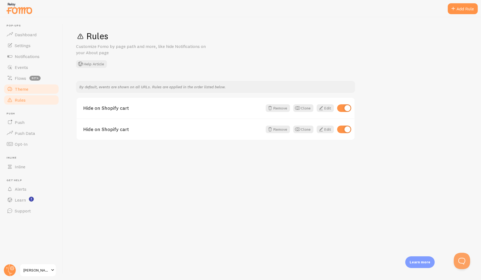
click at [23, 87] on span "Theme" at bounding box center [22, 88] width 14 height 5
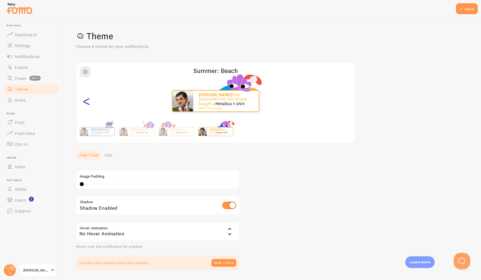
click at [87, 103] on div "<" at bounding box center [86, 101] width 7 height 39
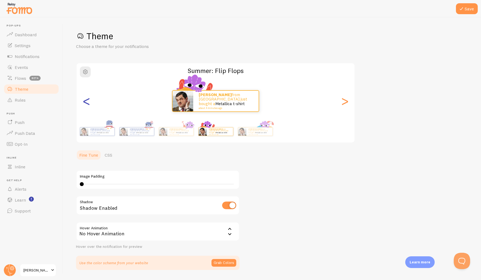
click at [87, 103] on div "<" at bounding box center [86, 101] width 7 height 39
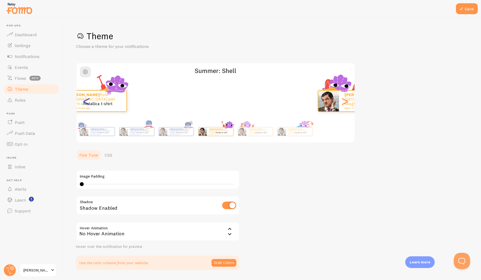
click at [87, 103] on div "<" at bounding box center [86, 101] width 7 height 39
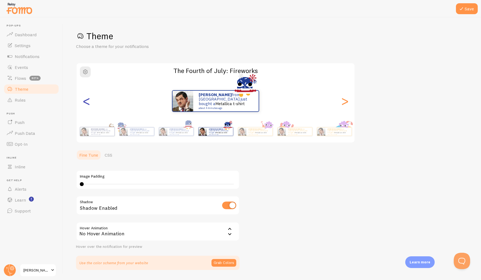
click at [87, 103] on div "<" at bounding box center [86, 101] width 7 height 39
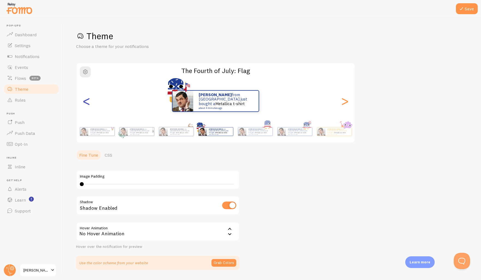
click at [87, 103] on div "<" at bounding box center [86, 101] width 7 height 39
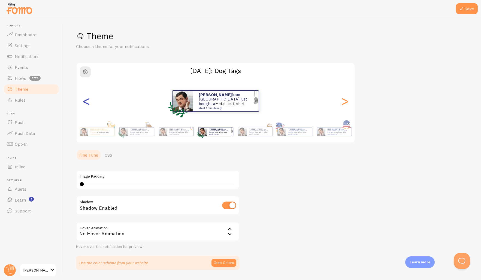
click at [87, 103] on div "<" at bounding box center [86, 101] width 7 height 39
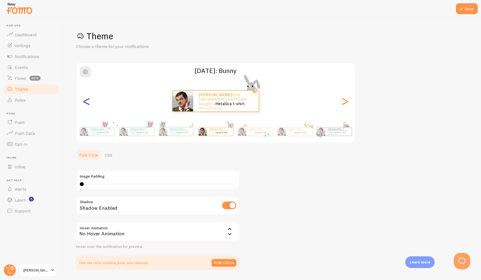
click at [87, 103] on div "<" at bounding box center [86, 101] width 7 height 39
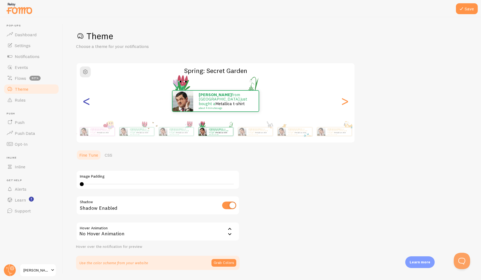
click at [87, 103] on div "<" at bounding box center [86, 101] width 7 height 39
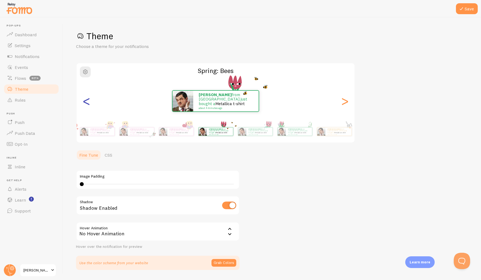
click at [87, 103] on div "<" at bounding box center [86, 101] width 7 height 39
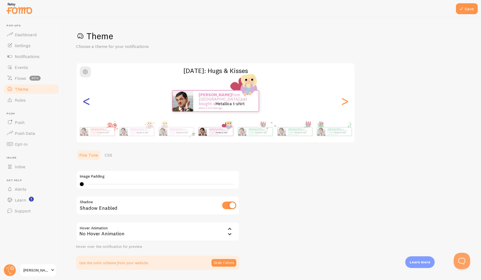
click at [87, 103] on div "<" at bounding box center [86, 101] width 7 height 39
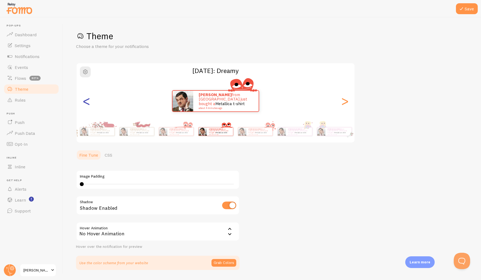
click at [87, 103] on div "<" at bounding box center [86, 101] width 7 height 39
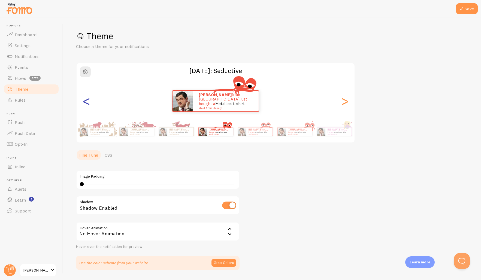
click at [87, 103] on div "<" at bounding box center [86, 101] width 7 height 39
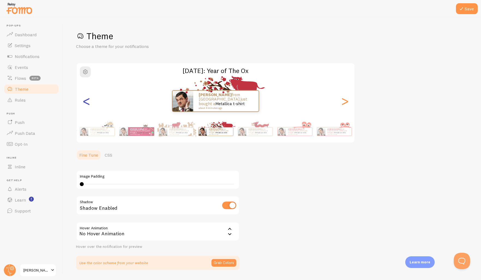
click at [87, 103] on div "<" at bounding box center [86, 101] width 7 height 39
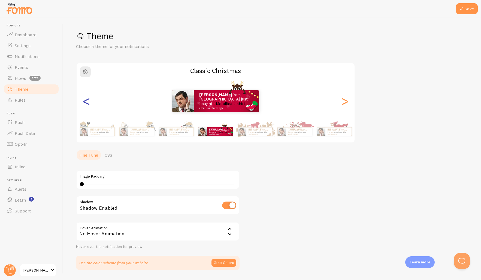
click at [87, 103] on div "<" at bounding box center [86, 101] width 7 height 39
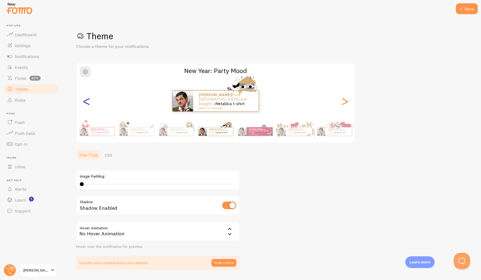
click at [87, 103] on div "<" at bounding box center [86, 101] width 7 height 39
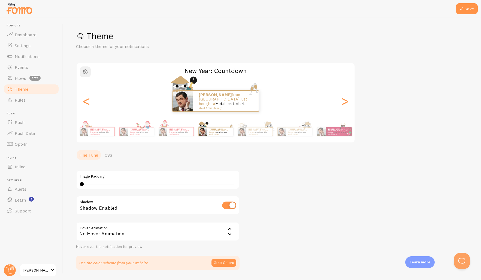
click at [85, 76] on button "button" at bounding box center [85, 72] width 11 height 11
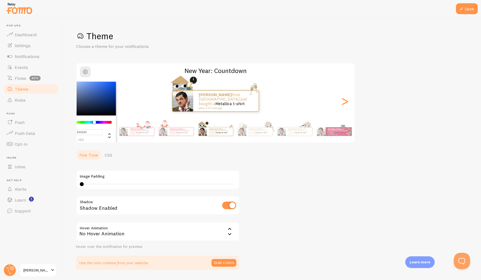
click at [94, 123] on div "Chrome color picker" at bounding box center [89, 122] width 43 height 3
click at [104, 104] on div "Chrome color picker" at bounding box center [85, 99] width 61 height 34
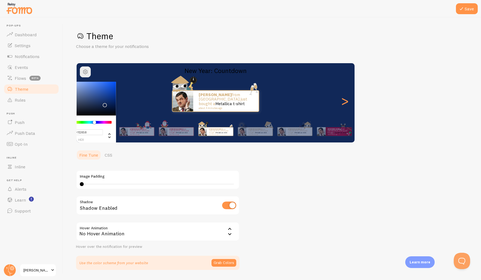
click at [109, 106] on div "Chrome color picker" at bounding box center [85, 99] width 61 height 34
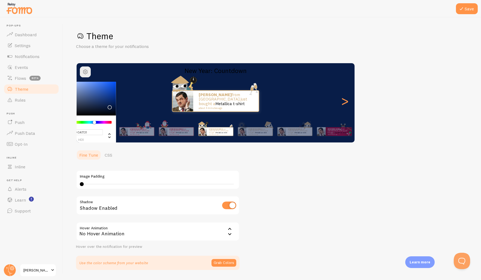
click at [104, 109] on div "Chrome color picker" at bounding box center [85, 99] width 61 height 34
drag, startPoint x: 105, startPoint y: 109, endPoint x: 109, endPoint y: 106, distance: 4.5
click at [109, 106] on div "Chrome color picker" at bounding box center [109, 107] width 3 height 3
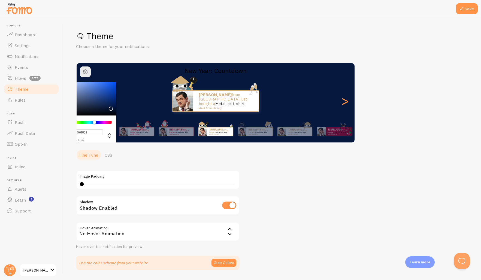
type input "#06173C"
click at [110, 108] on div "Chrome color picker" at bounding box center [110, 108] width 3 height 3
click at [50, 101] on link "Rules" at bounding box center [31, 100] width 56 height 11
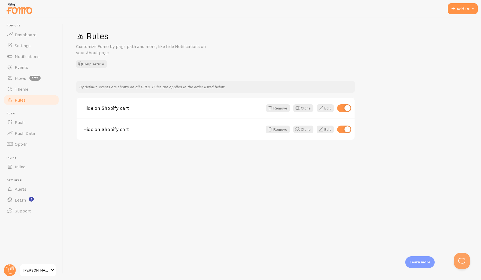
click at [22, 101] on span "Rules" at bounding box center [20, 99] width 11 height 5
click at [21, 68] on span "Events" at bounding box center [21, 67] width 13 height 5
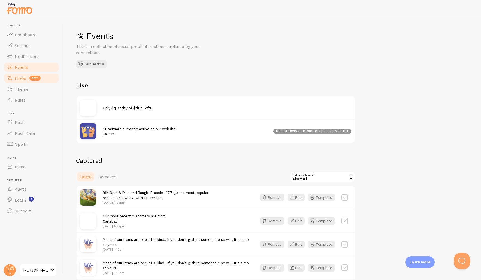
click at [24, 80] on span "Flows" at bounding box center [20, 78] width 11 height 5
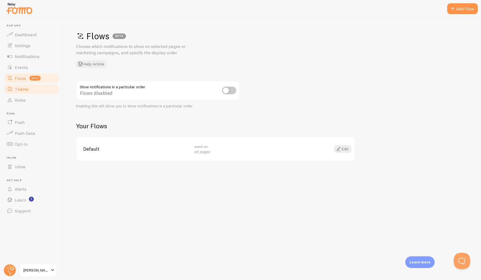
click at [23, 90] on span "Theme" at bounding box center [22, 88] width 14 height 5
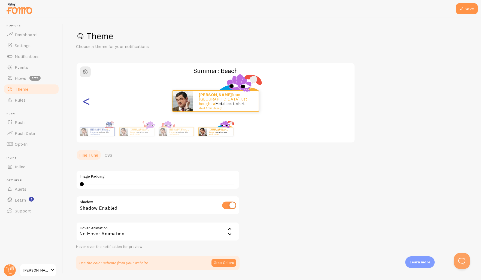
click at [85, 101] on div "<" at bounding box center [86, 101] width 7 height 39
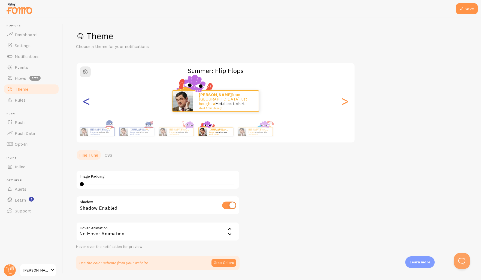
click at [86, 101] on div "<" at bounding box center [86, 101] width 7 height 39
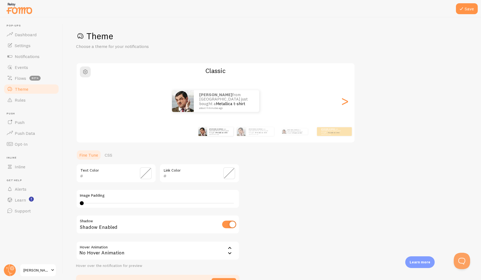
click at [86, 101] on div "<" at bounding box center [86, 101] width 7 height 39
click at [86, 101] on div "Karen from United States just bought a Metallica t-shirt about 4 minutes ago Ka…" at bounding box center [216, 101] width 278 height 39
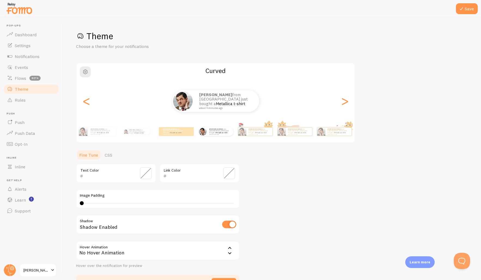
click at [86, 101] on div "<" at bounding box center [86, 101] width 7 height 39
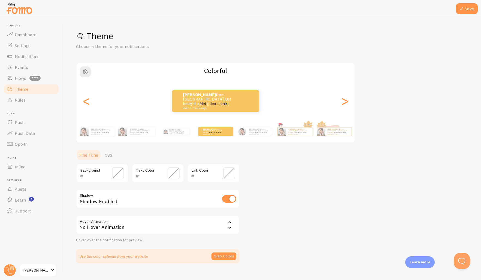
click at [86, 101] on div "<" at bounding box center [86, 101] width 7 height 39
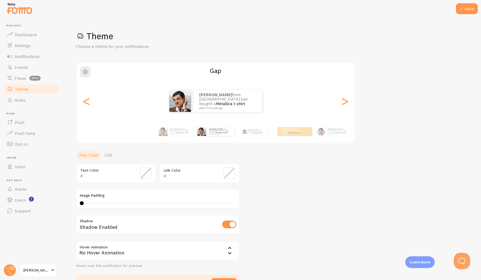
click at [86, 101] on div "<" at bounding box center [86, 101] width 7 height 39
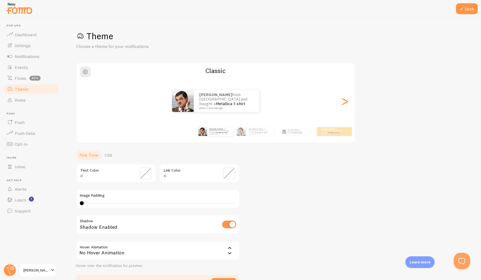
click at [86, 101] on div "Karen from United States just bought a Metallica t-shirt about 4 minutes ago Ka…" at bounding box center [216, 101] width 278 height 39
click at [86, 101] on div "Karen from United States just bought a Metallica t-shirt about 4 minutes ago" at bounding box center [216, 101] width 278 height 22
click at [344, 107] on div ">" at bounding box center [345, 101] width 7 height 39
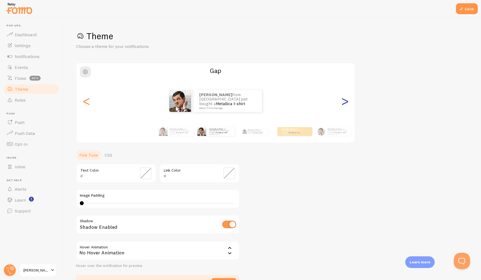
click at [345, 106] on div ">" at bounding box center [345, 101] width 7 height 39
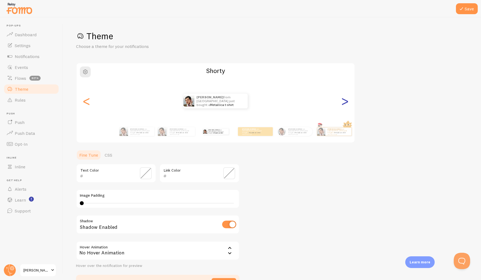
click at [345, 105] on div ">" at bounding box center [345, 101] width 7 height 39
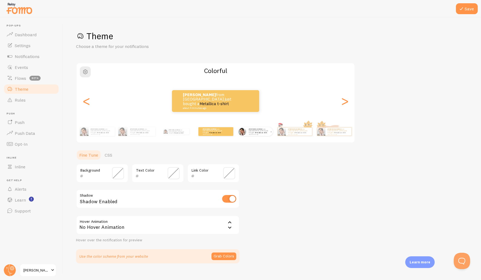
click at [257, 134] on small "about 4 minutes ago" at bounding box center [259, 134] width 21 height 1
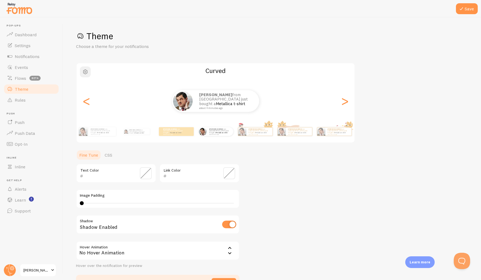
click at [85, 74] on span "button" at bounding box center [85, 72] width 7 height 7
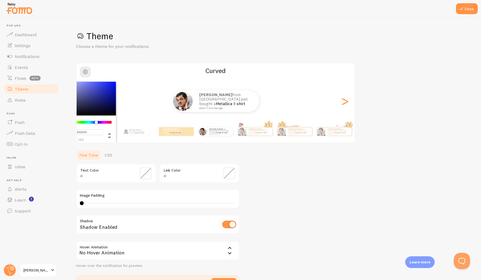
click at [96, 123] on div "Chrome color picker" at bounding box center [89, 122] width 43 height 3
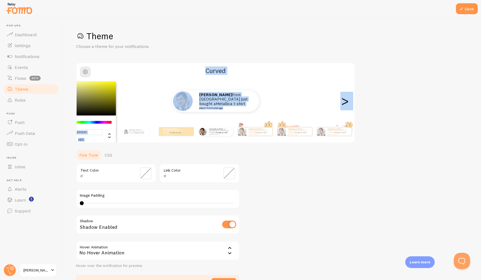
drag, startPoint x: 96, startPoint y: 123, endPoint x: 75, endPoint y: 123, distance: 21.5
click at [75, 123] on div "Save Theme Choose a theme for your notifications #FFFFFF hex 255 r 255 g 255 b …" at bounding box center [272, 148] width 418 height 263
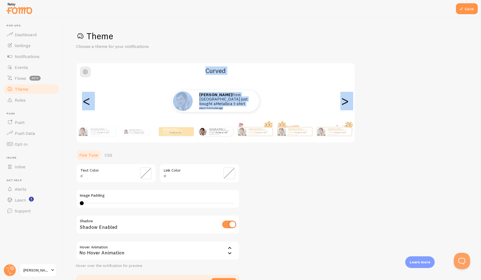
click at [78, 83] on div "Karen from United States just bought a Metallica t-shirt about 4 minutes ago Ka…" at bounding box center [216, 101] width 278 height 39
click at [87, 130] on img at bounding box center [83, 131] width 9 height 9
type input "0"
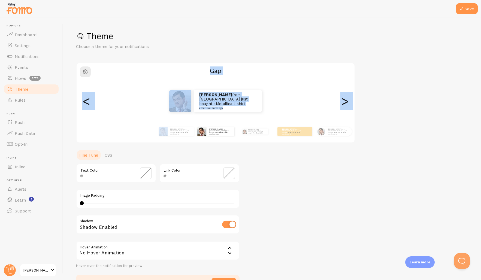
click at [224, 139] on div "Karen from United States just bought a Metallica t-shirt about 4 minutes ago" at bounding box center [215, 131] width 35 height 15
click at [255, 136] on div "Karen from United States just bought a Metallica t-shirt about 4 minutes ago" at bounding box center [255, 131] width 35 height 15
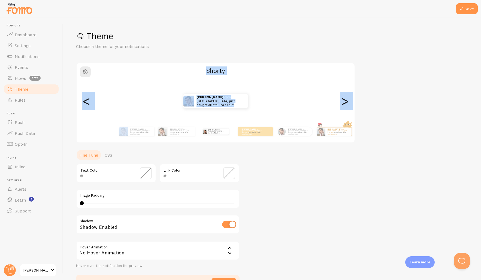
click at [255, 136] on div "Karen from United States just bought a Metallica t-shirt about 4 minutes ago" at bounding box center [255, 131] width 35 height 9
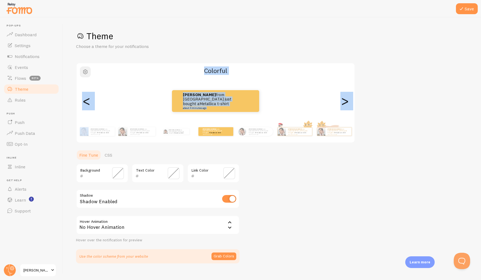
click at [87, 71] on span "button" at bounding box center [85, 72] width 7 height 7
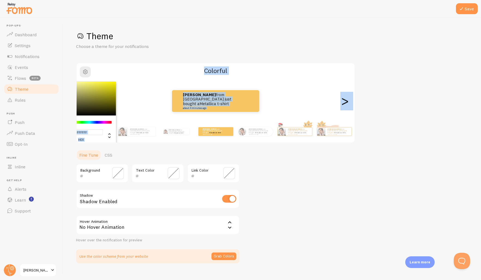
click at [79, 82] on div "Chrome color picker" at bounding box center [85, 99] width 61 height 34
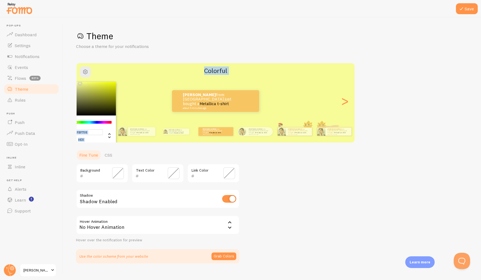
type input "#FBF398"
drag, startPoint x: 88, startPoint y: 121, endPoint x: 74, endPoint y: 120, distance: 13.5
click at [74, 120] on div "Save Theme Choose a theme for your notifications #FBF398 hex 251 r 243 g 152 b …" at bounding box center [272, 148] width 418 height 263
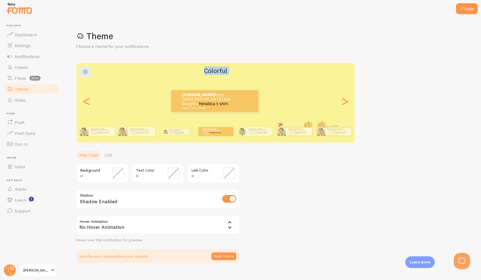
click at [78, 85] on div "Karen from United States just bought a Metallica t-shirt about 4 minutes ago Ka…" at bounding box center [216, 101] width 278 height 39
click at [82, 88] on div "Karen from United States just bought a Metallica t-shirt about 4 minutes ago Ka…" at bounding box center [216, 101] width 278 height 39
click at [85, 75] on span "button" at bounding box center [85, 72] width 7 height 7
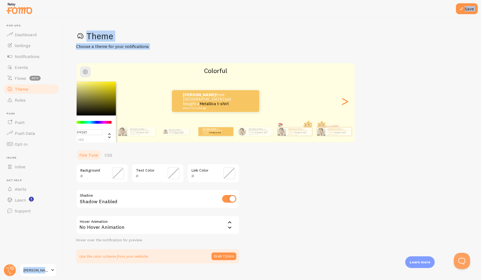
type input "#FFFDE5"
drag, startPoint x: 80, startPoint y: 82, endPoint x: 61, endPoint y: 81, distance: 18.9
click at [61, 81] on main "Pop-ups Dashboard Settings Notifications Events Flows beta Theme Rules Push Pus…" at bounding box center [240, 148] width 481 height 263
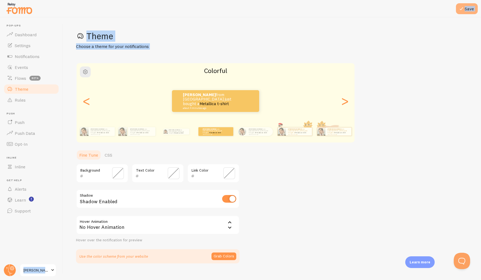
click at [466, 9] on button "Save" at bounding box center [467, 8] width 22 height 11
click at [28, 73] on link "Flows beta" at bounding box center [31, 78] width 56 height 11
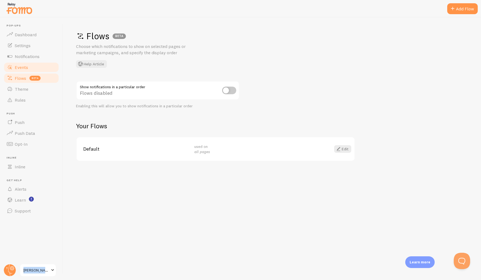
click at [27, 67] on span "Events" at bounding box center [21, 67] width 13 height 5
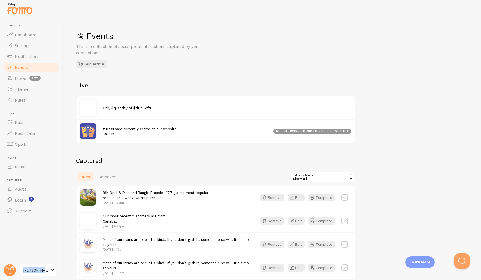
click at [94, 134] on img at bounding box center [88, 131] width 16 height 16
click at [89, 132] on img at bounding box center [88, 131] width 16 height 16
click at [181, 115] on div "Only $quantity of $title left!" at bounding box center [216, 108] width 278 height 23
click at [89, 131] on img at bounding box center [88, 131] width 16 height 16
click at [305, 130] on div "not showing - minimum visitors not hit" at bounding box center [312, 131] width 78 height 5
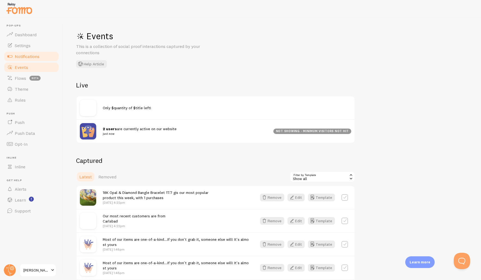
click at [33, 58] on span "Notifications" at bounding box center [27, 56] width 25 height 5
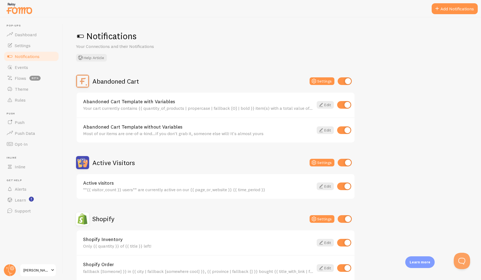
click at [118, 103] on link "Abandoned Cart Template with Variables" at bounding box center [198, 101] width 230 height 5
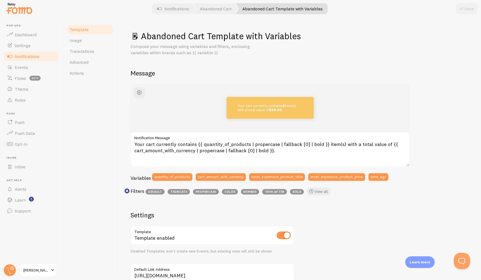
click at [230, 193] on span "color" at bounding box center [230, 191] width 16 height 5
click at [320, 191] on link "View all" at bounding box center [319, 192] width 24 height 8
click at [83, 73] on span "Actions" at bounding box center [77, 72] width 14 height 5
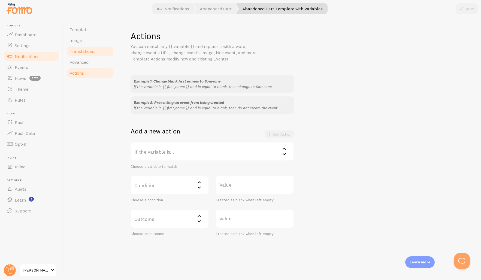
click at [81, 54] on span "Translations" at bounding box center [82, 51] width 25 height 5
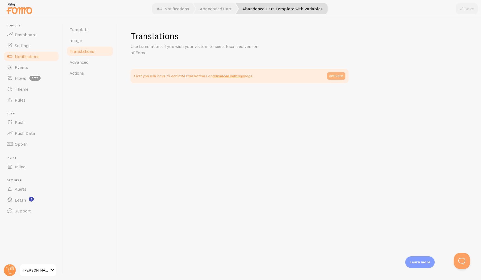
click at [337, 76] on link "activate" at bounding box center [336, 76] width 18 height 8
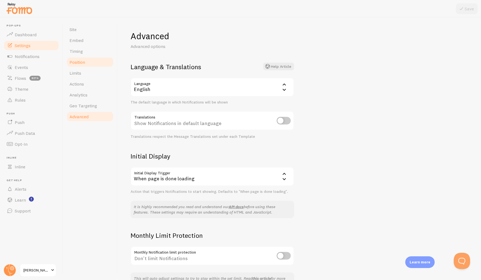
click at [76, 63] on span "Position" at bounding box center [78, 61] width 16 height 5
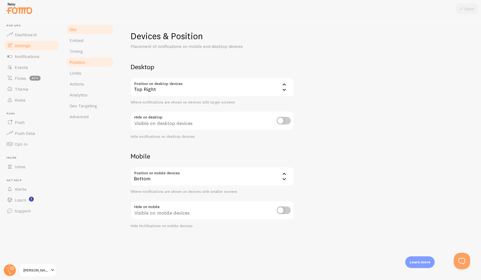
click at [74, 31] on span "Site" at bounding box center [73, 29] width 7 height 5
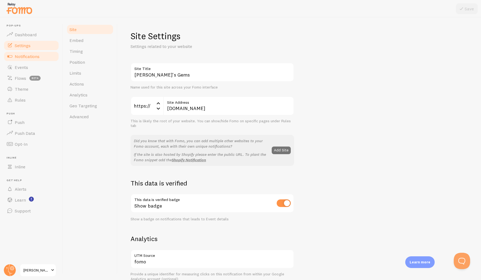
click at [31, 58] on span "Notifications" at bounding box center [27, 56] width 25 height 5
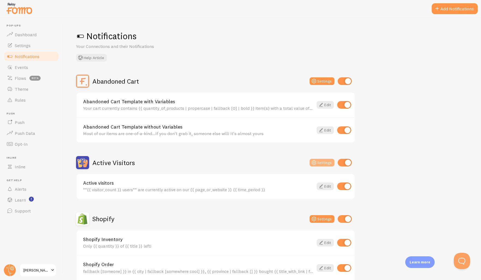
click at [320, 163] on button "Settings" at bounding box center [322, 163] width 25 height 8
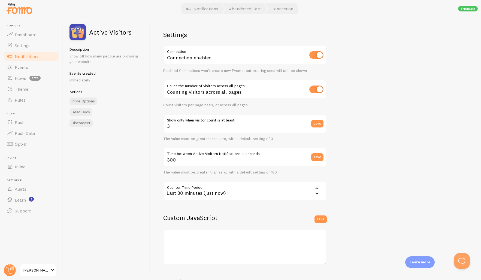
scroll to position [63, 0]
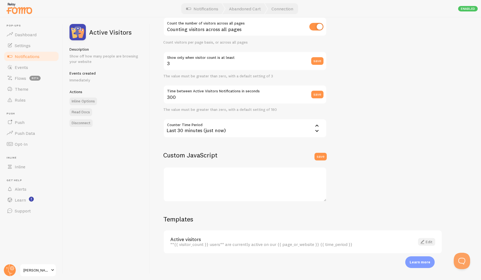
click at [428, 242] on link "Edit" at bounding box center [426, 242] width 17 height 8
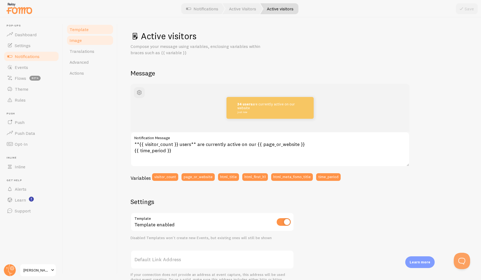
click at [76, 41] on span "Image" at bounding box center [76, 40] width 12 height 5
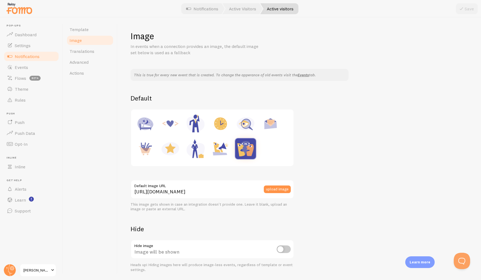
scroll to position [18, 0]
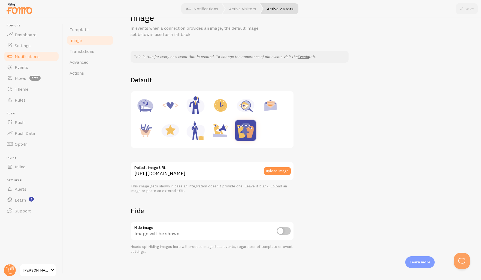
click at [175, 133] on img at bounding box center [170, 130] width 21 height 21
type input "https://fomo.com/images/widget/template_defaults/rating.jpg"
click at [467, 11] on button "Save" at bounding box center [467, 8] width 22 height 11
click at [81, 72] on span "Actions" at bounding box center [77, 72] width 14 height 5
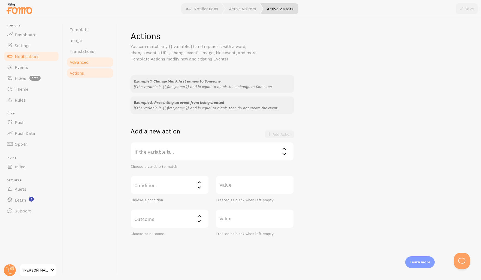
click at [81, 62] on span "Advanced" at bounding box center [79, 61] width 19 height 5
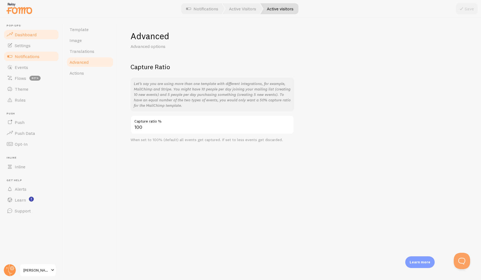
click at [17, 35] on span "Dashboard" at bounding box center [26, 34] width 22 height 5
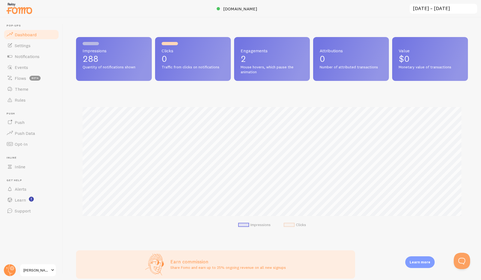
scroll to position [143, 392]
click at [17, 46] on span "Settings" at bounding box center [23, 45] width 16 height 5
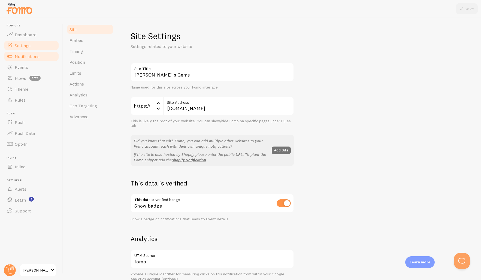
click at [18, 55] on span "Notifications" at bounding box center [27, 56] width 25 height 5
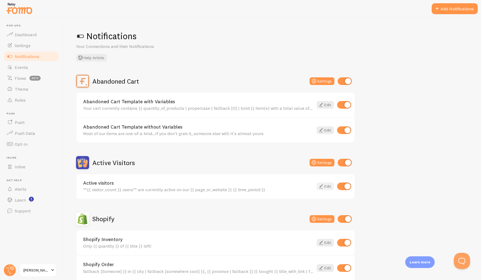
click at [324, 187] on link "Edit" at bounding box center [325, 187] width 17 height 8
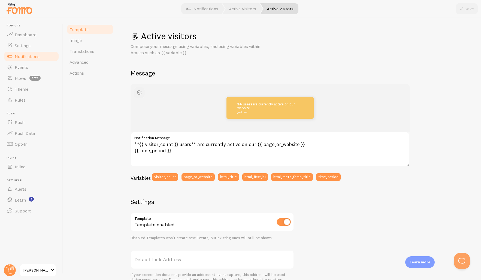
click at [140, 93] on span "button" at bounding box center [139, 92] width 7 height 7
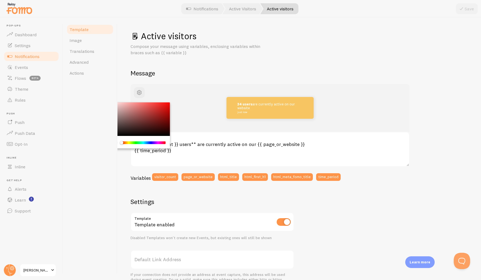
drag, startPoint x: 122, startPoint y: 142, endPoint x: 118, endPoint y: 143, distance: 4.6
click at [119, 143] on div "Chrome color picker" at bounding box center [139, 142] width 53 height 5
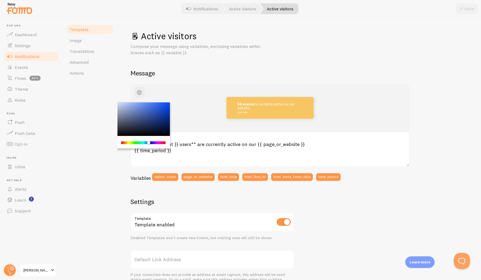
drag, startPoint x: 122, startPoint y: 143, endPoint x: 148, endPoint y: 139, distance: 26.7
click at [149, 143] on div "Chrome color picker" at bounding box center [148, 142] width 3 height 3
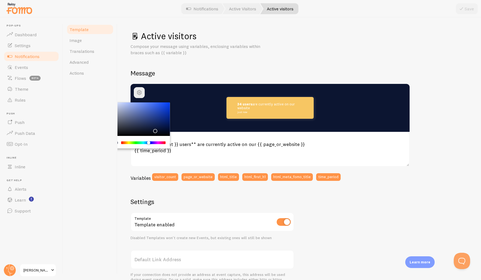
drag, startPoint x: 143, startPoint y: 126, endPoint x: 154, endPoint y: 130, distance: 12.4
click at [154, 130] on div "Chrome color picker" at bounding box center [139, 120] width 61 height 34
click at [89, 132] on div "Template Image Translations Advanced Actions" at bounding box center [90, 148] width 55 height 263
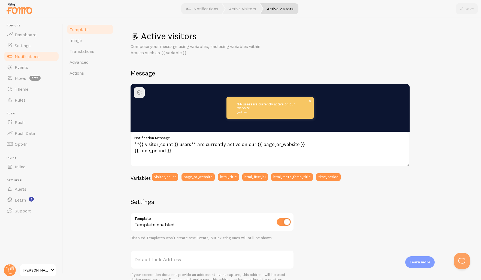
click at [260, 115] on div "34 users are currently active on our website just now" at bounding box center [270, 108] width 87 height 22
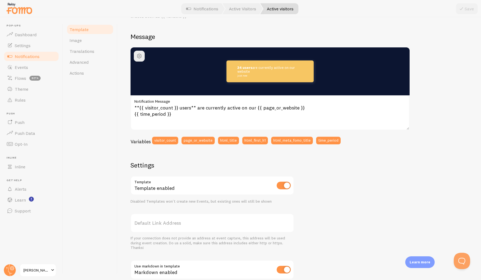
scroll to position [41, 0]
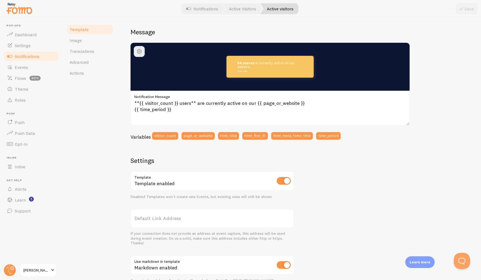
click at [285, 183] on input "checkbox" at bounding box center [284, 181] width 14 height 8
click at [467, 8] on button "Save" at bounding box center [467, 8] width 22 height 11
click at [137, 52] on span "button" at bounding box center [139, 51] width 7 height 7
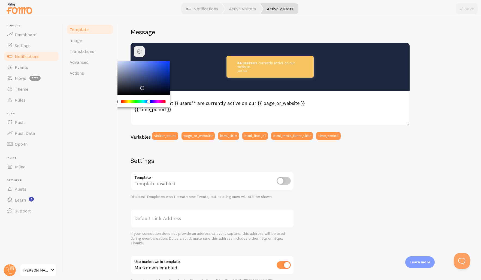
drag, startPoint x: 155, startPoint y: 89, endPoint x: 141, endPoint y: 87, distance: 13.6
click at [141, 87] on div "Chrome color picker" at bounding box center [142, 87] width 3 height 3
click at [285, 181] on input "checkbox" at bounding box center [284, 181] width 14 height 8
checkbox input "true"
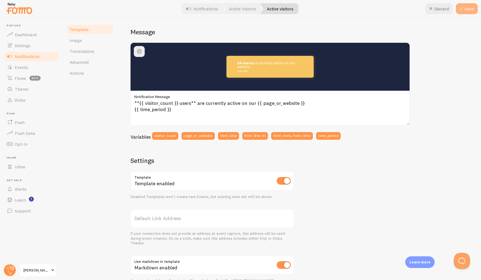
click at [466, 10] on button "Save" at bounding box center [467, 8] width 22 height 11
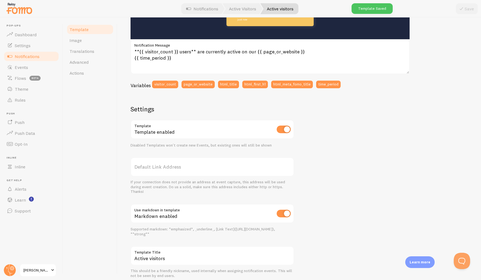
scroll to position [114, 0]
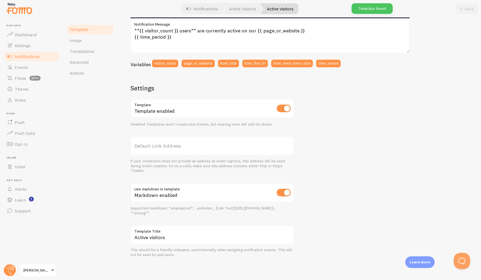
click at [285, 196] on input "checkbox" at bounding box center [284, 193] width 14 height 8
checkbox input "false"
click at [468, 9] on button "Save" at bounding box center [467, 8] width 22 height 11
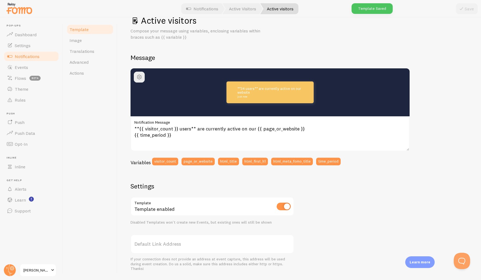
scroll to position [0, 0]
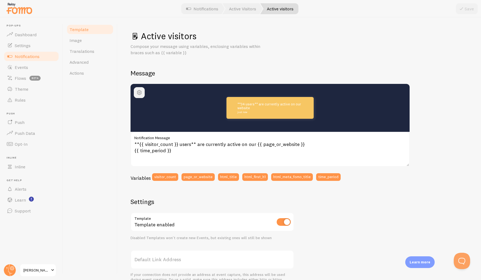
click at [140, 94] on span "button" at bounding box center [139, 92] width 7 height 7
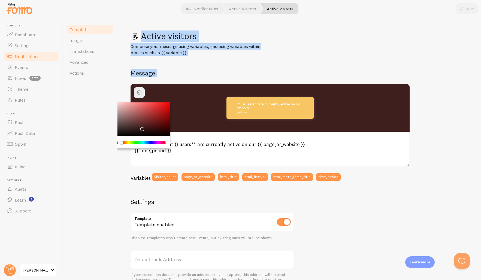
drag, startPoint x: 149, startPoint y: 142, endPoint x: 117, endPoint y: 142, distance: 31.4
click at [116, 144] on div "Template Image Translations Advanced Actions Active visitors Compose your messa…" at bounding box center [272, 148] width 418 height 263
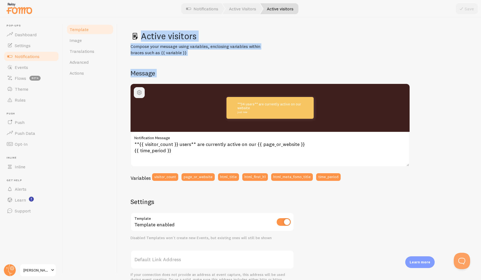
click at [139, 94] on span "button" at bounding box center [139, 92] width 7 height 7
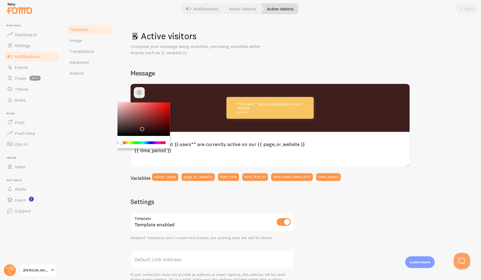
click at [119, 143] on div "Chrome color picker" at bounding box center [117, 142] width 8 height 5
click at [117, 143] on div "Template Image Translations Advanced Actions" at bounding box center [90, 148] width 55 height 263
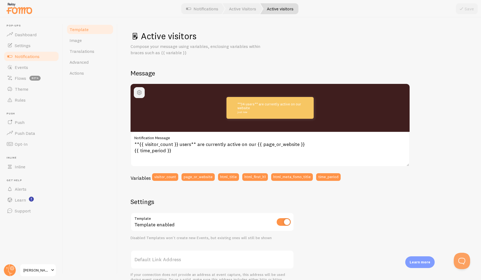
click at [142, 92] on span "button" at bounding box center [139, 92] width 7 height 7
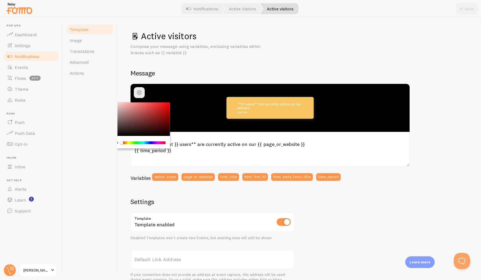
drag, startPoint x: 143, startPoint y: 130, endPoint x: 128, endPoint y: 143, distance: 20.3
click at [127, 143] on div "Chrome color picker" at bounding box center [139, 126] width 61 height 46
drag, startPoint x: 125, startPoint y: 143, endPoint x: 128, endPoint y: 143, distance: 3.6
click at [128, 143] on div "Chrome color picker" at bounding box center [128, 142] width 3 height 3
click at [119, 103] on div "Chrome color picker" at bounding box center [139, 120] width 61 height 34
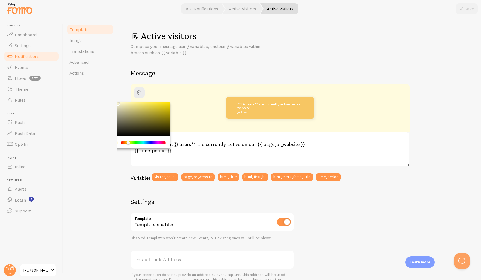
drag, startPoint x: 119, startPoint y: 103, endPoint x: 116, endPoint y: 100, distance: 4.1
click at [116, 100] on div "Template Image Translations Advanced Actions Active visitors Compose your messa…" at bounding box center [272, 148] width 418 height 263
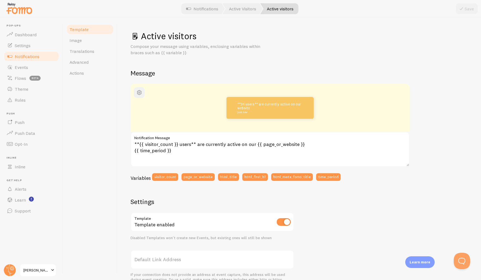
click at [140, 94] on span "button" at bounding box center [139, 92] width 7 height 7
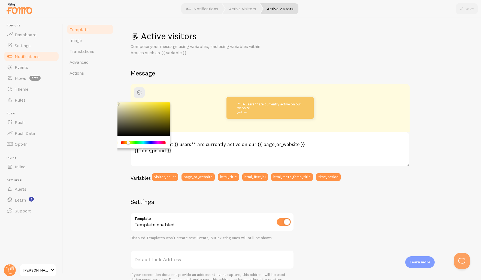
click at [117, 145] on div "Template Image Translations Advanced Actions" at bounding box center [90, 148] width 55 height 263
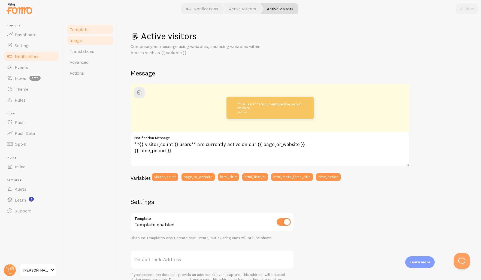
click at [81, 43] on link "Image" at bounding box center [90, 40] width 48 height 11
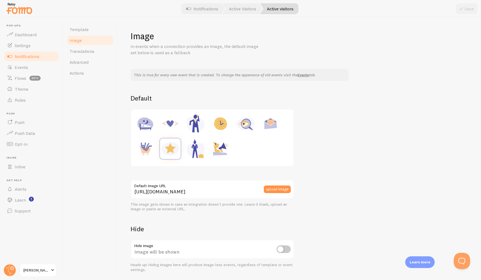
scroll to position [18, 0]
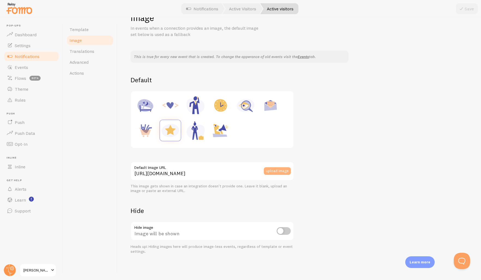
click at [278, 171] on button "upload image" at bounding box center [277, 171] width 27 height 8
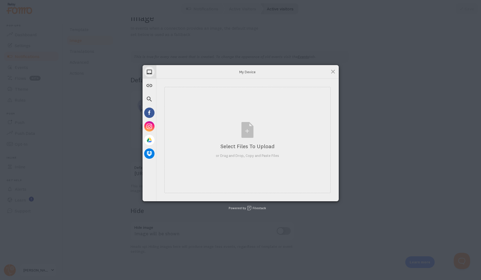
click at [332, 70] on span at bounding box center [333, 72] width 6 height 6
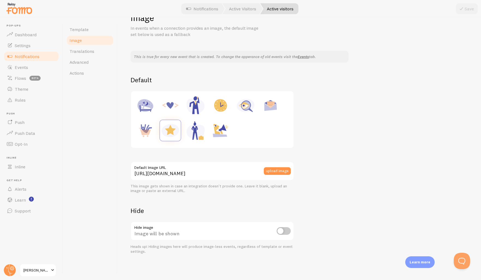
click at [282, 233] on input "checkbox" at bounding box center [284, 231] width 14 height 8
click at [466, 13] on button "Save" at bounding box center [467, 8] width 22 height 11
click at [285, 231] on input "checkbox" at bounding box center [284, 231] width 14 height 8
checkbox input "false"
click at [79, 74] on span "Actions" at bounding box center [77, 72] width 14 height 5
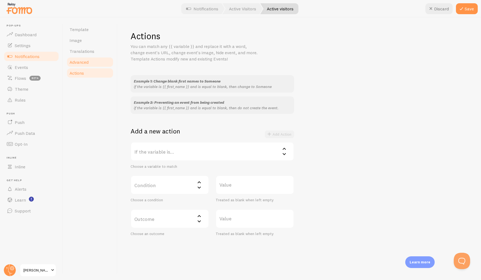
click at [74, 62] on span "Advanced" at bounding box center [79, 61] width 19 height 5
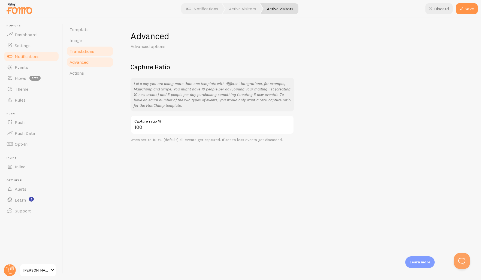
click at [77, 53] on span "Translations" at bounding box center [82, 51] width 25 height 5
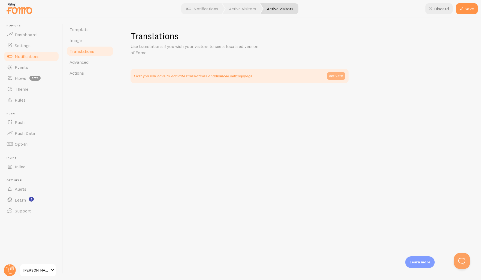
click at [338, 76] on link "activate" at bounding box center [336, 76] width 18 height 8
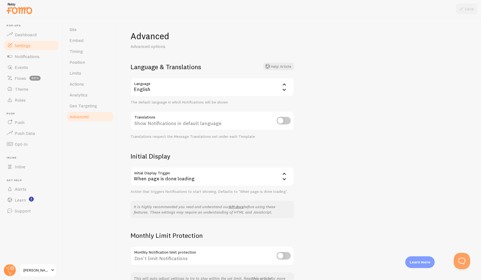
scroll to position [36, 0]
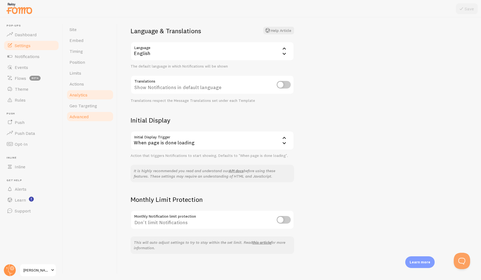
click at [84, 95] on span "Analytics" at bounding box center [79, 94] width 18 height 5
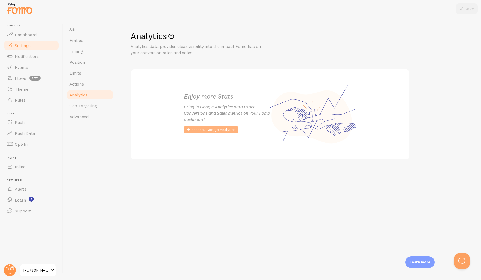
click at [214, 130] on button "connect Google Analytics" at bounding box center [211, 130] width 54 height 8
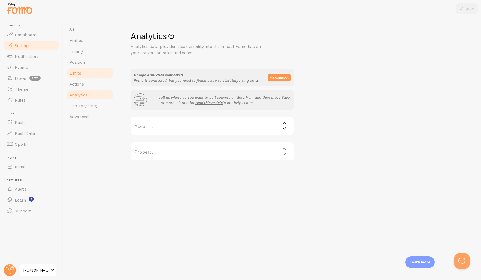
click at [82, 76] on link "Limits" at bounding box center [90, 73] width 48 height 11
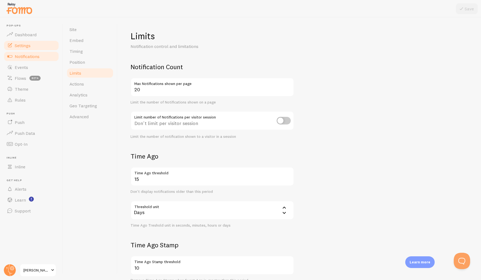
click at [20, 61] on link "Notifications" at bounding box center [31, 56] width 56 height 11
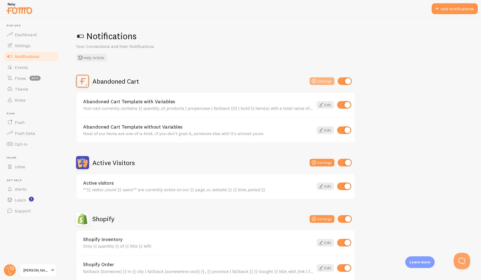
click at [322, 83] on button "Settings" at bounding box center [322, 81] width 25 height 8
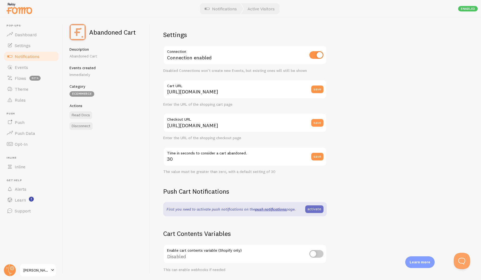
click at [313, 211] on link "activate" at bounding box center [314, 210] width 18 height 8
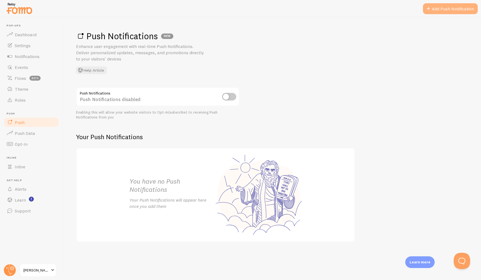
click at [450, 10] on link "Add Push Notification" at bounding box center [450, 8] width 55 height 11
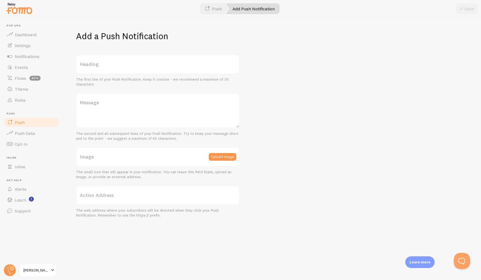
click at [256, 11] on link "Add Push Notification" at bounding box center [253, 8] width 54 height 11
click at [13, 33] on span at bounding box center [10, 34] width 7 height 7
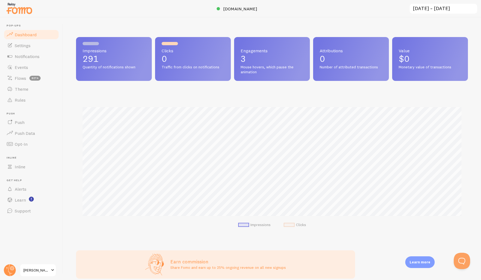
scroll to position [143, 392]
click at [19, 48] on span "Settings" at bounding box center [23, 45] width 16 height 5
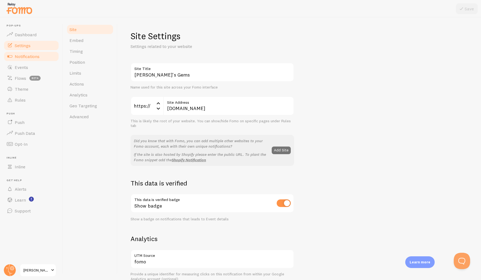
click at [22, 58] on span "Notifications" at bounding box center [27, 56] width 25 height 5
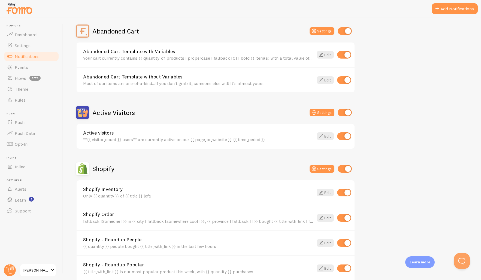
scroll to position [50, 0]
click at [321, 137] on icon at bounding box center [321, 136] width 7 height 7
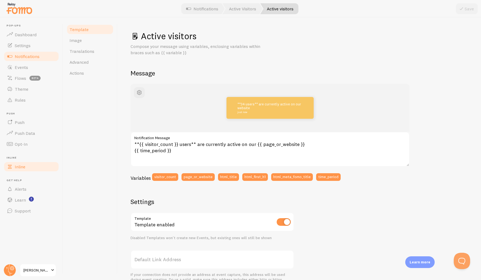
click at [21, 166] on span "Inline" at bounding box center [20, 166] width 11 height 5
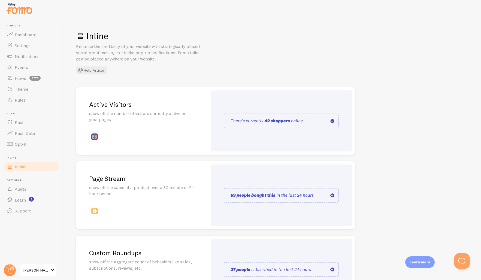
click at [259, 122] on img at bounding box center [281, 121] width 115 height 15
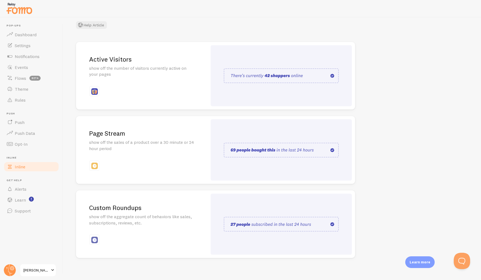
scroll to position [49, 0]
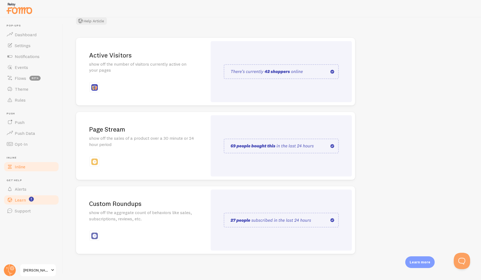
click at [23, 201] on span "Learn" at bounding box center [20, 199] width 11 height 5
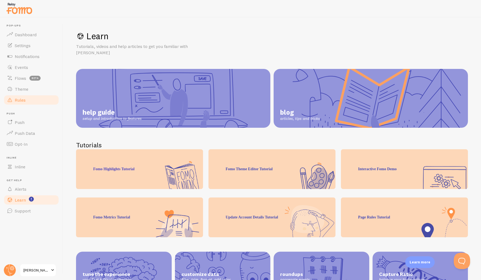
click at [18, 101] on span "Rules" at bounding box center [20, 99] width 11 height 5
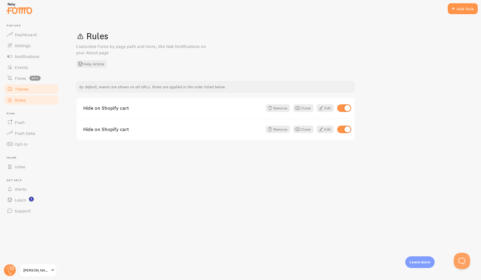
click at [20, 91] on span "Theme" at bounding box center [22, 88] width 14 height 5
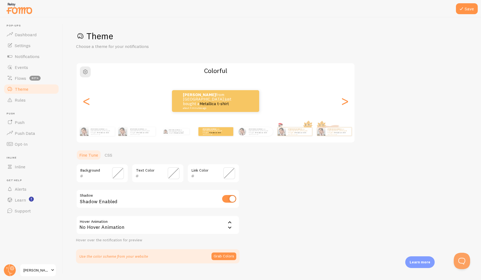
click at [116, 175] on span at bounding box center [118, 173] width 12 height 12
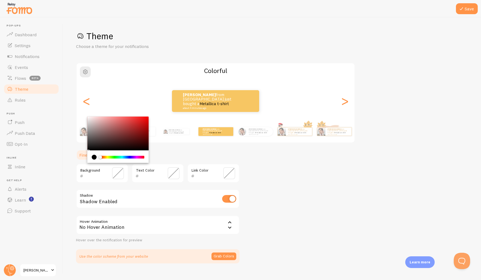
drag, startPoint x: 100, startPoint y: 157, endPoint x: 94, endPoint y: 157, distance: 6.3
click at [94, 157] on div "Chrome color picker" at bounding box center [118, 157] width 53 height 5
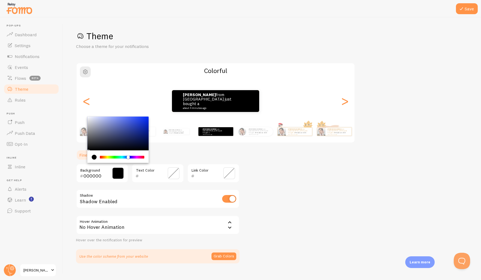
click at [128, 158] on div "Chrome color picker" at bounding box center [128, 157] width 3 height 3
drag, startPoint x: 126, startPoint y: 140, endPoint x: 131, endPoint y: 140, distance: 4.6
click at [127, 140] on div "Chrome color picker" at bounding box center [118, 134] width 61 height 34
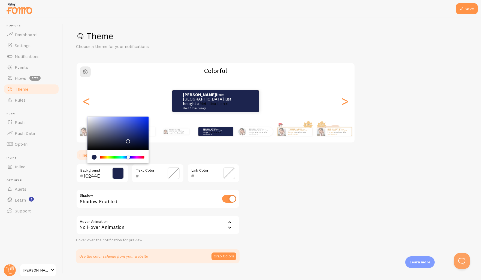
click at [131, 140] on div "Chrome color picker" at bounding box center [118, 134] width 61 height 34
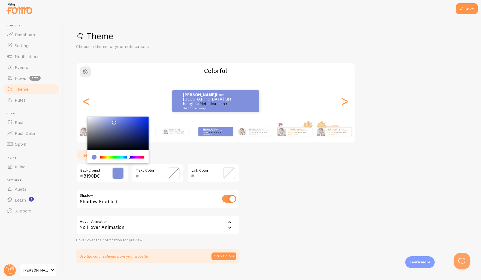
type input "8C99D6"
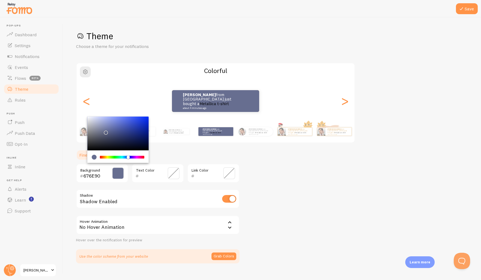
type input "6A7194"
click at [105, 131] on div "Chrome color picker" at bounding box center [105, 132] width 3 height 3
click at [173, 175] on span at bounding box center [174, 173] width 12 height 12
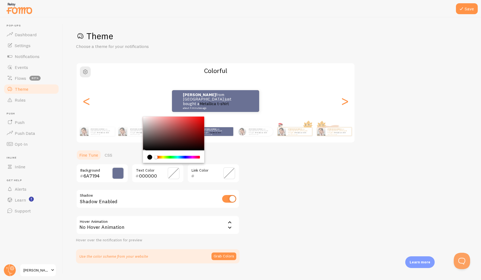
click at [163, 158] on div "Chrome color picker" at bounding box center [177, 157] width 43 height 3
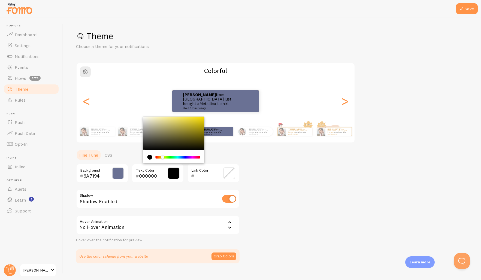
click at [143, 118] on div "Chrome color picker" at bounding box center [173, 134] width 61 height 34
drag, startPoint x: 145, startPoint y: 118, endPoint x: 149, endPoint y: 119, distance: 4.2
click at [149, 119] on div "Chrome color picker" at bounding box center [149, 120] width 3 height 3
type input "F9F6DF"
drag, startPoint x: 147, startPoint y: 120, endPoint x: 149, endPoint y: 118, distance: 3.5
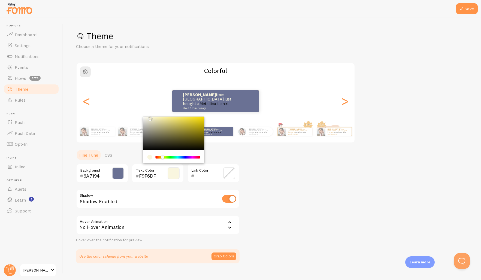
click at [149, 118] on div "Chrome color picker" at bounding box center [150, 118] width 3 height 3
click at [117, 173] on span at bounding box center [118, 173] width 12 height 12
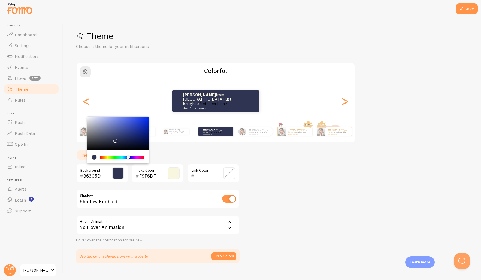
type input "2E3452"
drag, startPoint x: 106, startPoint y: 133, endPoint x: 115, endPoint y: 140, distance: 11.3
click at [115, 140] on div "Chrome color picker" at bounding box center [115, 140] width 3 height 3
click at [229, 175] on span at bounding box center [229, 173] width 12 height 12
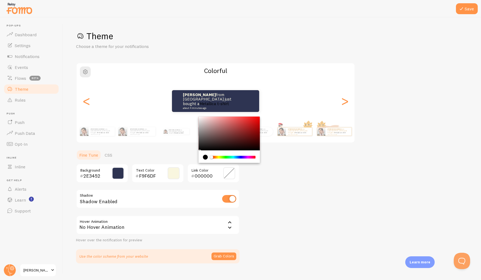
click at [219, 157] on div "Chrome color picker" at bounding box center [233, 157] width 43 height 3
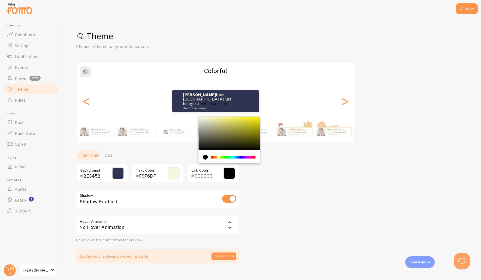
click at [202, 118] on div "Chrome color picker" at bounding box center [229, 134] width 61 height 34
drag, startPoint x: 202, startPoint y: 118, endPoint x: 233, endPoint y: 119, distance: 31.6
click at [233, 119] on div "Chrome color picker" at bounding box center [234, 120] width 3 height 3
click at [468, 11] on button "Save" at bounding box center [467, 8] width 22 height 11
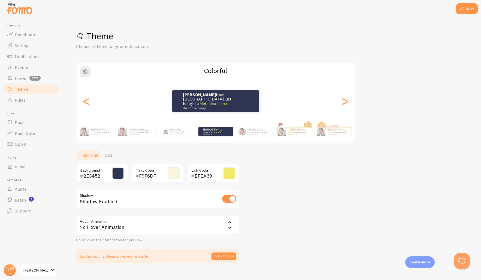
scroll to position [10, 0]
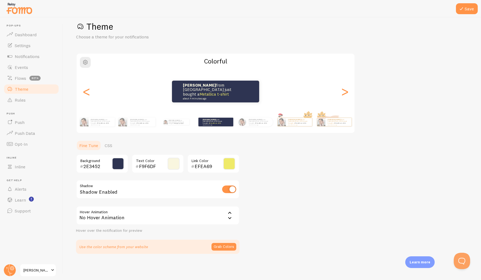
click at [232, 163] on span at bounding box center [229, 164] width 12 height 12
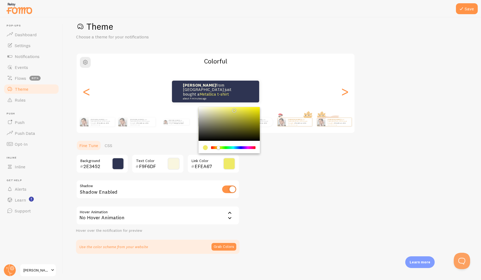
click at [233, 109] on div "Chrome color picker" at bounding box center [234, 110] width 3 height 3
type input "EFC667"
click at [217, 147] on div "Chrome color picker" at bounding box center [216, 147] width 3 height 3
click at [465, 9] on button "Save" at bounding box center [467, 8] width 22 height 11
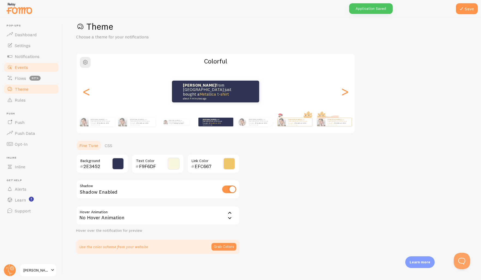
click at [19, 68] on span "Events" at bounding box center [21, 67] width 13 height 5
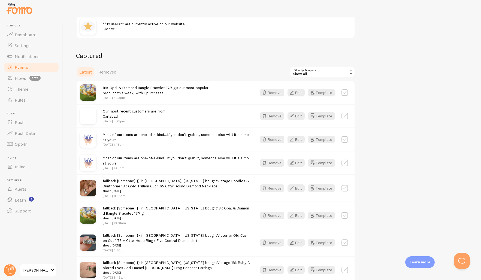
scroll to position [106, 0]
click at [302, 138] on button "Edit" at bounding box center [296, 139] width 17 height 8
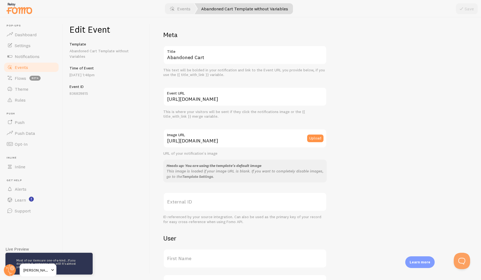
click at [196, 175] on link "Template Settings" at bounding box center [197, 176] width 31 height 5
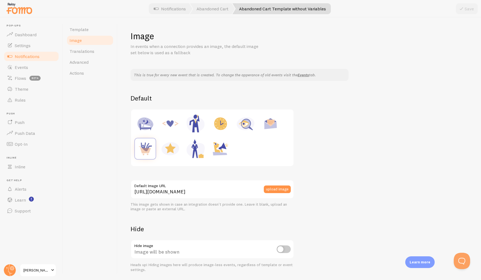
click at [168, 149] on img at bounding box center [170, 149] width 21 height 21
type input "[URL][DOMAIN_NAME]"
click at [466, 9] on button "Save" at bounding box center [467, 8] width 22 height 11
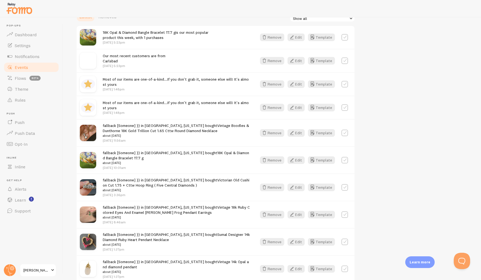
scroll to position [209, 0]
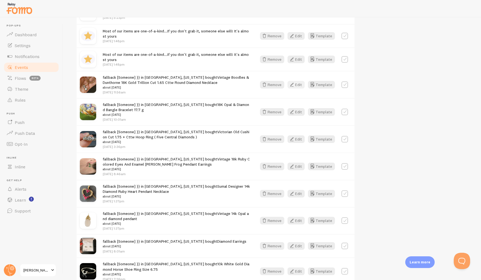
click at [300, 84] on button "Edit" at bounding box center [296, 85] width 17 height 8
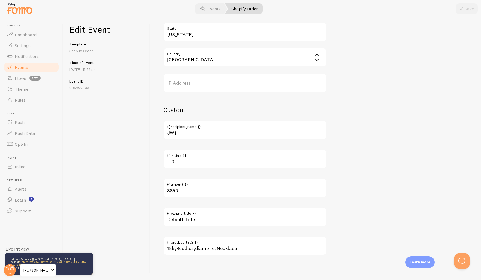
scroll to position [278, 0]
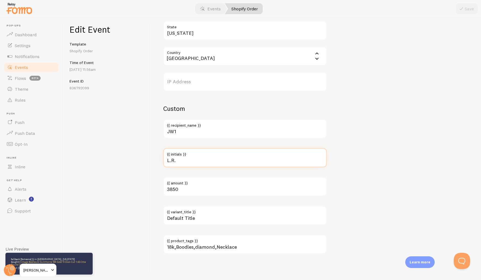
click at [239, 159] on input "L.R." at bounding box center [245, 157] width 164 height 19
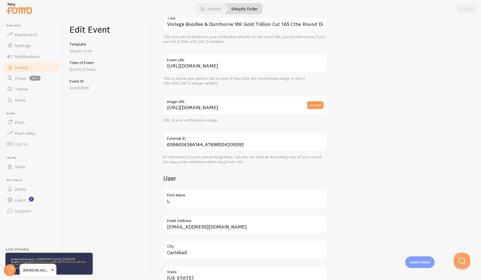
scroll to position [0, 0]
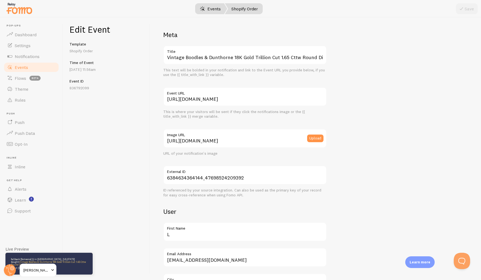
click at [212, 9] on link "Events" at bounding box center [211, 8] width 34 height 11
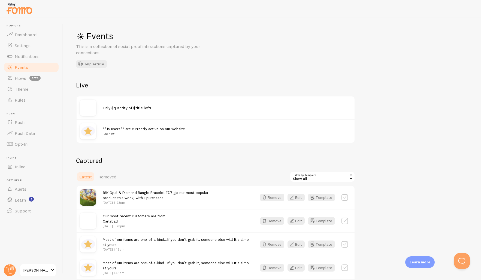
click at [101, 106] on div at bounding box center [91, 108] width 23 height 16
drag, startPoint x: 87, startPoint y: 109, endPoint x: 126, endPoint y: 111, distance: 38.8
click at [87, 109] on img at bounding box center [88, 108] width 16 height 16
click at [127, 111] on div "Only $quantity of $title left!" at bounding box center [216, 108] width 278 height 23
click at [129, 109] on span "Only $quantity of $title left!" at bounding box center [127, 108] width 49 height 5
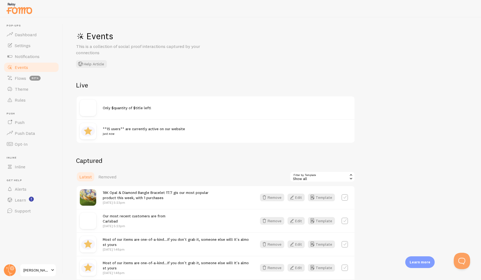
click at [113, 131] on small "just now" at bounding box center [224, 133] width 242 height 5
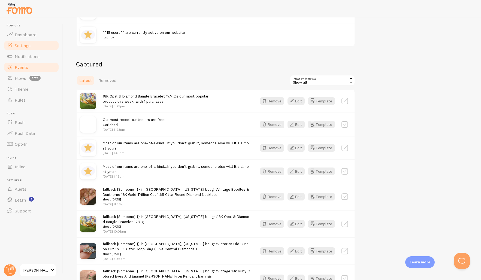
scroll to position [95, 0]
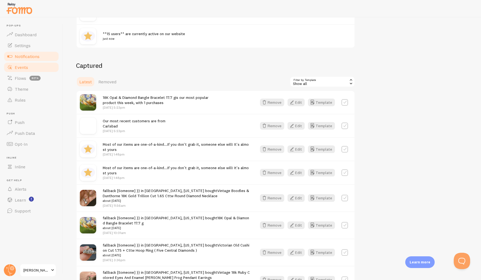
click at [21, 55] on span "Notifications" at bounding box center [27, 56] width 25 height 5
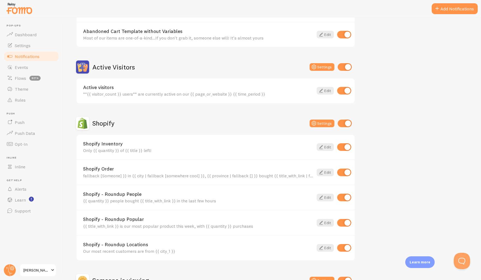
scroll to position [159, 0]
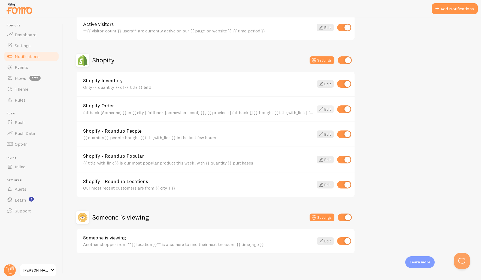
click at [325, 110] on link "Edit" at bounding box center [325, 110] width 17 height 8
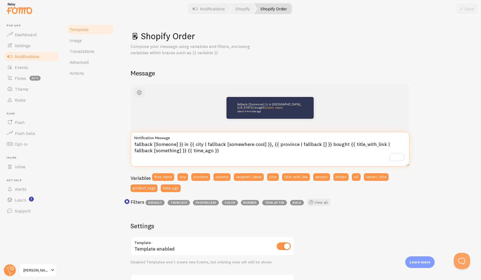
drag, startPoint x: 154, startPoint y: 145, endPoint x: 134, endPoint y: 144, distance: 19.9
click at [134, 144] on textarea "fallback [Someone] }} in {{ city | fallback [somewhere cool] }}, {{ province | …" at bounding box center [270, 149] width 279 height 35
drag, startPoint x: 158, startPoint y: 144, endPoint x: 139, endPoint y: 145, distance: 19.1
click at [139, 145] on textarea "[Someone] }} in {{ city | fallback [somewhere cool] }}, {{ province | fallback …" at bounding box center [270, 149] width 279 height 35
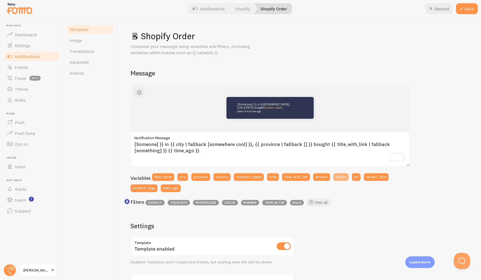
click at [344, 181] on button "initials" at bounding box center [340, 177] width 15 height 8
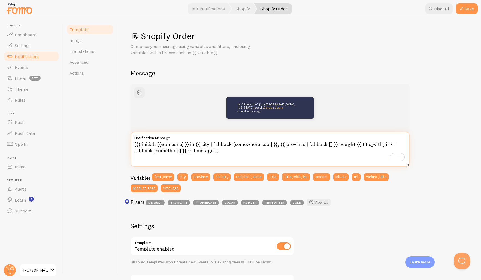
drag, startPoint x: 185, startPoint y: 145, endPoint x: 163, endPoint y: 146, distance: 22.1
click at [163, 146] on textarea "[{{ initials }}Someone] }} in {{ city | fallback [somewhere cool] }}, {{ provin…" at bounding box center [270, 149] width 279 height 35
drag, startPoint x: 309, startPoint y: 145, endPoint x: 254, endPoint y: 146, distance: 55.6
click at [254, 146] on textarea "[{{ initials }} in {{ city | fallback [somewhere cool] }}, {{ province | fallba…" at bounding box center [270, 149] width 279 height 35
type textarea "[{{ initials }} in {{ city | fallback [somewhere cool] }}, bought {{ title_with…"
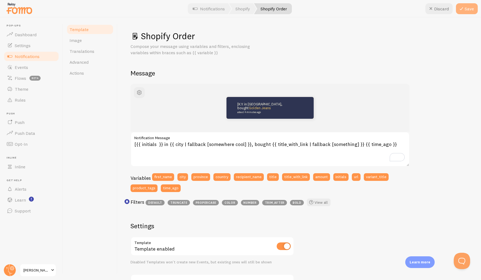
click at [467, 12] on button "Save" at bounding box center [467, 8] width 22 height 11
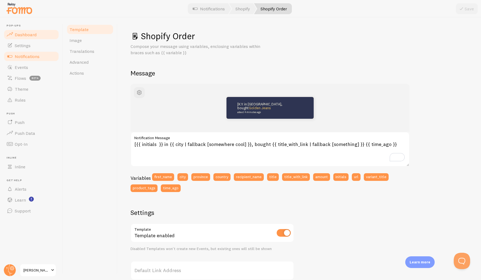
click at [36, 35] on link "Dashboard" at bounding box center [31, 34] width 56 height 11
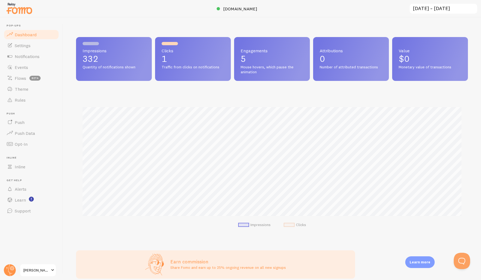
scroll to position [143, 392]
click at [25, 58] on span "Notifications" at bounding box center [27, 56] width 25 height 5
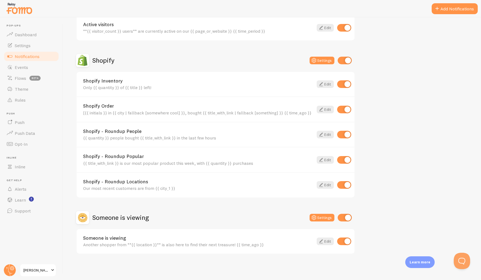
scroll to position [159, 0]
click at [346, 159] on input "checkbox" at bounding box center [344, 160] width 14 height 8
checkbox input "false"
click at [346, 185] on input "checkbox" at bounding box center [344, 185] width 14 height 8
checkbox input "false"
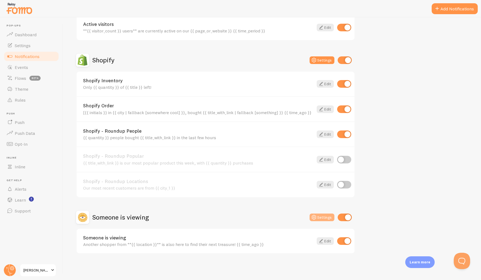
click at [318, 219] on button "Settings" at bounding box center [322, 218] width 25 height 8
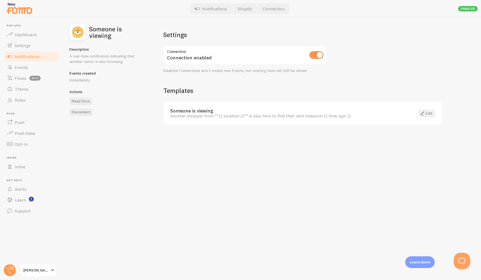
click at [425, 114] on span at bounding box center [422, 113] width 7 height 7
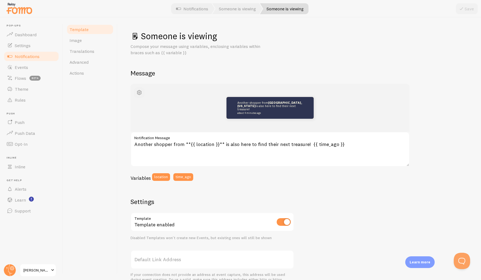
click at [140, 94] on span "button" at bounding box center [139, 92] width 7 height 7
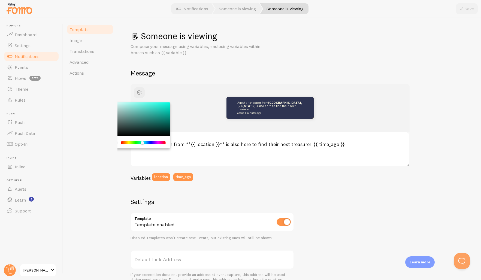
drag, startPoint x: 121, startPoint y: 143, endPoint x: 145, endPoint y: 141, distance: 23.3
click at [143, 144] on div "Chrome color picker" at bounding box center [142, 142] width 3 height 3
click at [161, 119] on div "Chrome color picker" at bounding box center [139, 120] width 61 height 34
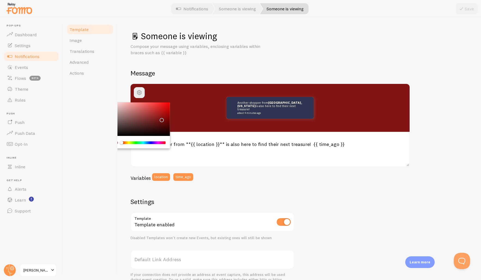
drag, startPoint x: 142, startPoint y: 143, endPoint x: 118, endPoint y: 144, distance: 24.3
click at [118, 144] on div "Chrome color picker" at bounding box center [139, 142] width 53 height 5
click at [103, 141] on div "Template Image Translations Advanced Actions" at bounding box center [90, 148] width 55 height 263
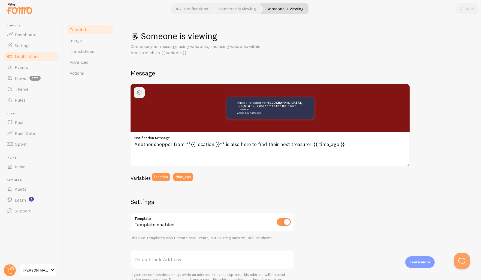
click at [140, 94] on span "button" at bounding box center [139, 92] width 7 height 7
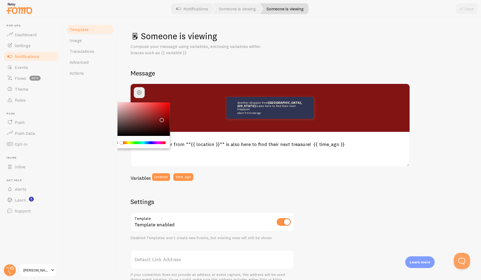
click at [118, 142] on div "current color is #831414" at bounding box center [115, 142] width 5 height 5
click at [117, 143] on div "current color is #831414" at bounding box center [115, 142] width 5 height 5
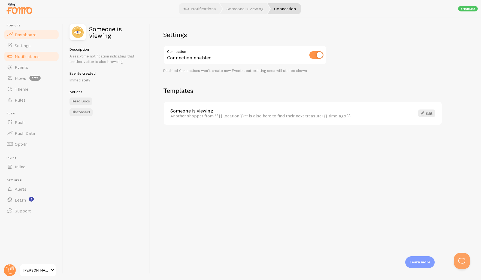
click at [24, 33] on span "Dashboard" at bounding box center [26, 34] width 22 height 5
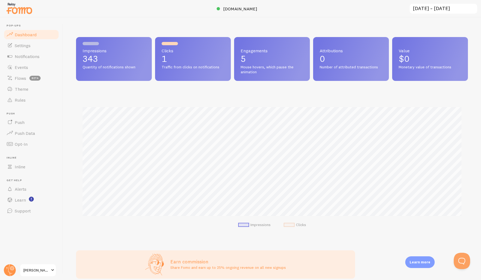
scroll to position [143, 392]
click at [106, 74] on div "Impressions 343 Quantity of notifications shown" at bounding box center [114, 59] width 76 height 44
click at [19, 56] on span "Notifications" at bounding box center [27, 56] width 25 height 5
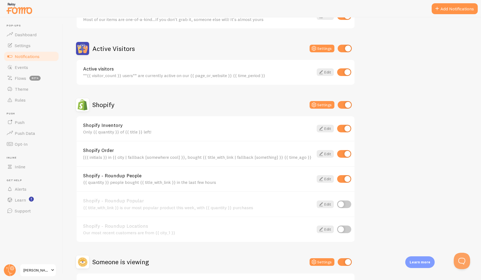
scroll to position [114, 0]
click at [345, 180] on input "checkbox" at bounding box center [344, 180] width 14 height 8
checkbox input "false"
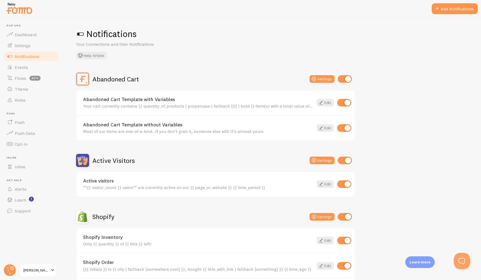
scroll to position [0, 0]
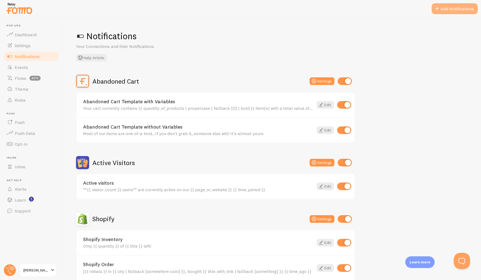
click at [440, 12] on button "Add Notifications" at bounding box center [455, 8] width 46 height 11
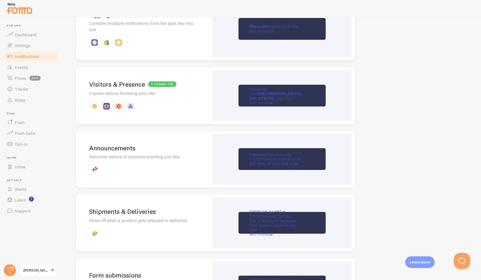
scroll to position [282, 0]
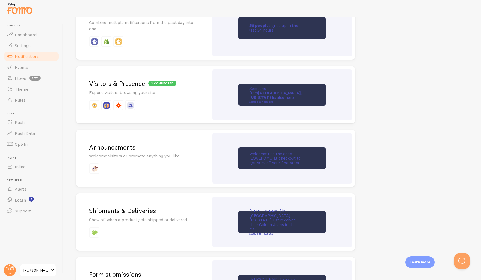
click at [97, 167] on img at bounding box center [94, 169] width 7 height 7
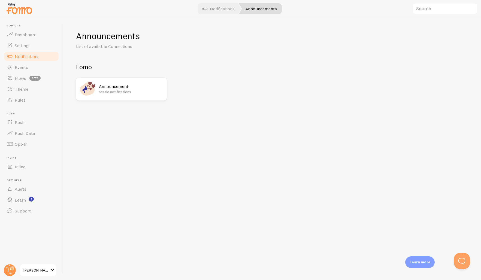
click at [112, 92] on p "Static notifications" at bounding box center [131, 91] width 65 height 5
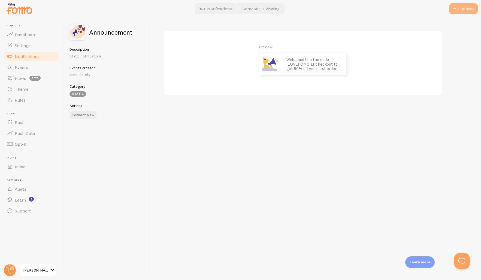
click at [459, 10] on button "Connect" at bounding box center [463, 8] width 29 height 11
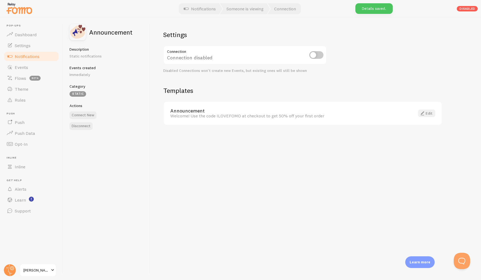
click at [430, 113] on link "Edit" at bounding box center [426, 114] width 17 height 8
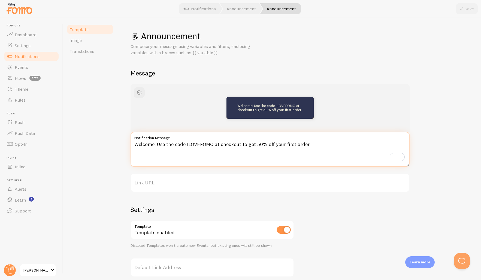
drag, startPoint x: 213, startPoint y: 145, endPoint x: 187, endPoint y: 146, distance: 26.5
click at [187, 146] on textarea "Welcome! Use the code ILOVEFOMO at checkout to get 50% off your first order" at bounding box center [270, 149] width 279 height 35
click at [258, 146] on textarea "Welcome! Use the code Laborday25! at checkout to get 50% off your first order" at bounding box center [270, 149] width 279 height 35
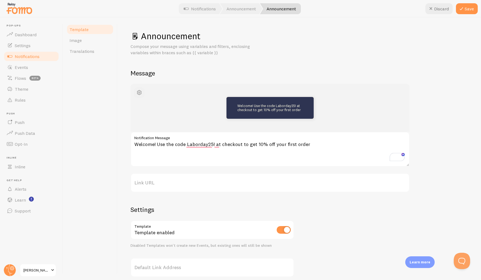
click at [139, 94] on span "button" at bounding box center [139, 92] width 7 height 7
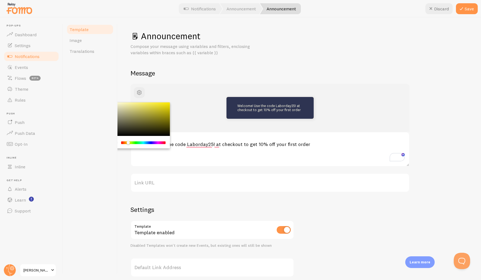
click at [128, 143] on div "Chrome color picker" at bounding box center [143, 143] width 43 height 3
click at [122, 104] on div "Chrome color picker" at bounding box center [139, 120] width 61 height 34
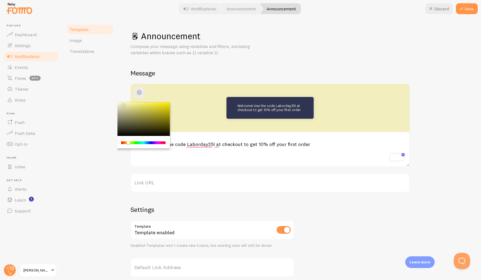
click at [134, 106] on div "Chrome color picker" at bounding box center [139, 120] width 61 height 34
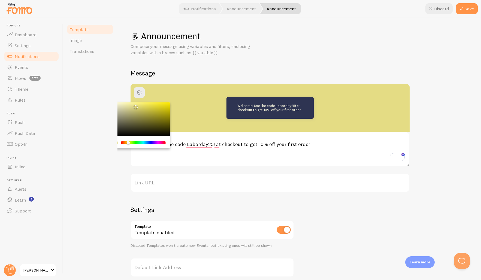
click at [144, 110] on div "Chrome color picker" at bounding box center [139, 120] width 61 height 34
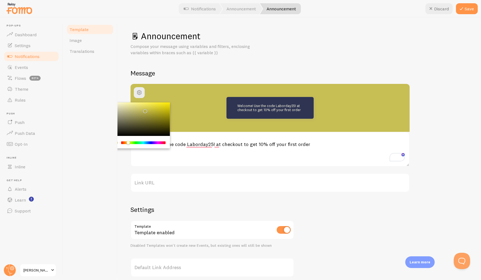
click at [125, 143] on div "Chrome color picker" at bounding box center [143, 143] width 43 height 3
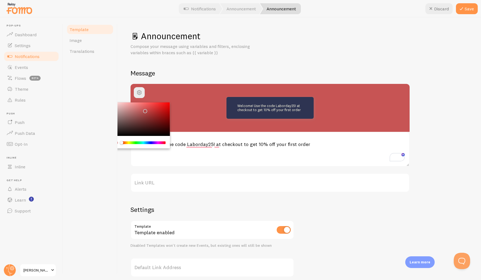
drag, startPoint x: 125, startPoint y: 143, endPoint x: 118, endPoint y: 145, distance: 7.3
click at [118, 145] on div "Chrome color picker" at bounding box center [139, 142] width 53 height 5
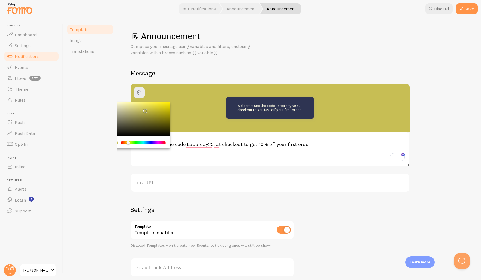
click at [128, 143] on div "Chrome color picker" at bounding box center [143, 143] width 43 height 3
click at [121, 103] on div "Chrome color picker" at bounding box center [139, 120] width 61 height 34
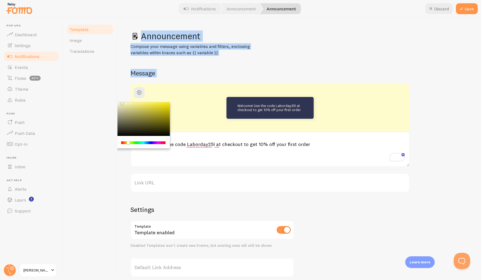
drag, startPoint x: 122, startPoint y: 102, endPoint x: 113, endPoint y: 103, distance: 8.5
click at [113, 103] on div "Template Image Translations Announcement Compose your message using variables a…" at bounding box center [272, 148] width 418 height 263
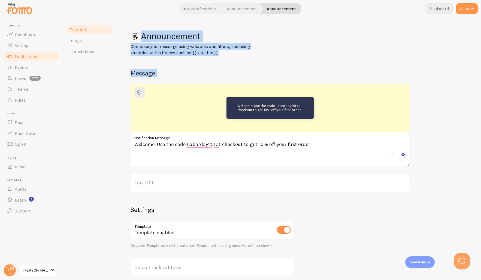
click at [436, 11] on button "Discard" at bounding box center [439, 8] width 27 height 11
type textarea "Welcome! Use the code ILOVEFOMO at checkout to get 50% off your first order"
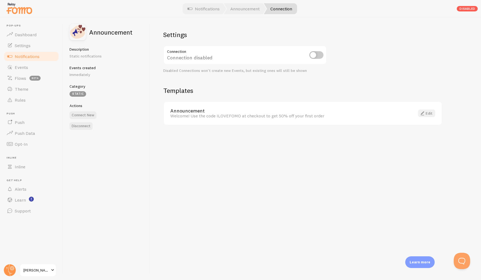
click at [425, 112] on span at bounding box center [422, 113] width 7 height 7
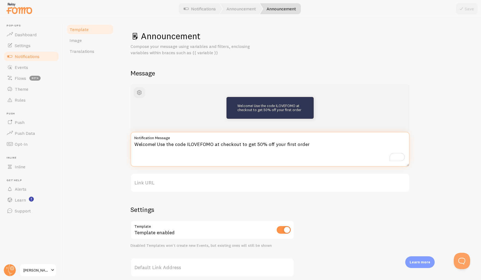
drag, startPoint x: 187, startPoint y: 145, endPoint x: 213, endPoint y: 144, distance: 26.5
click at [213, 144] on textarea "Welcome! Use the code ILOVEFOMO at checkout to get 50% off your first order" at bounding box center [270, 149] width 279 height 35
drag, startPoint x: 262, startPoint y: 145, endPoint x: 256, endPoint y: 145, distance: 5.5
click at [256, 145] on textarea "Welcome! Use the code augustbling at checkout to get 50% off your first order" at bounding box center [270, 149] width 279 height 35
type textarea "Welcome! Use the code augustbling at checkout to get 1% off your first order"
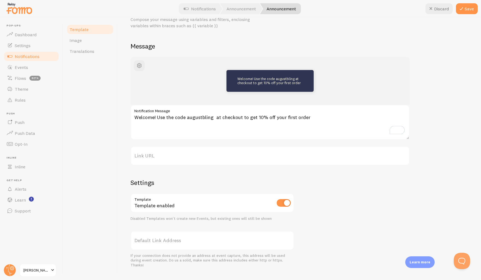
scroll to position [30, 0]
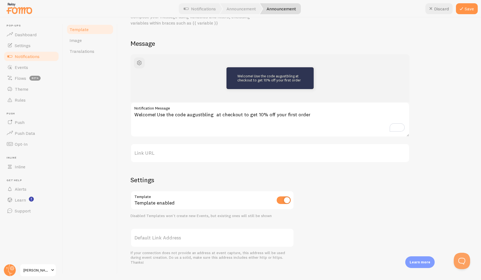
click at [212, 114] on textarea "Welcome! Use the code augustbling at checkout to get 10% off your first order" at bounding box center [270, 119] width 279 height 35
click at [254, 75] on p "Welcome! Use the code augustbling* at checkout to get 10% off your first order" at bounding box center [270, 78] width 65 height 8
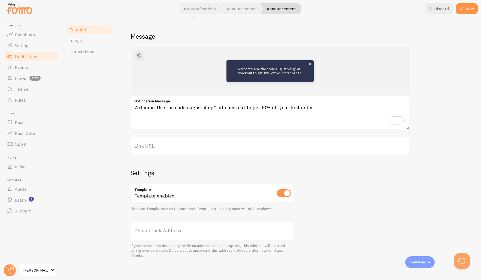
scroll to position [37, 0]
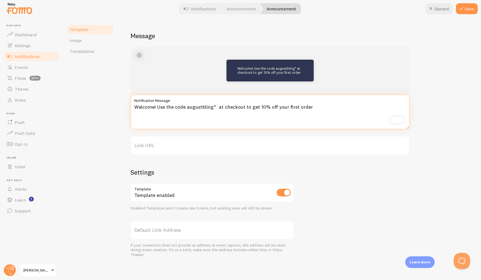
click at [157, 107] on textarea "Welcome! Use the code augustbling* at checkout to get 10% off your first order" at bounding box center [270, 112] width 279 height 35
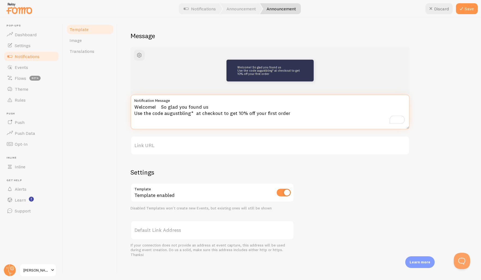
click at [196, 114] on textarea "Welcome! So glad you found us Use the code augustbling* at checkout to get 10% …" at bounding box center [270, 112] width 279 height 35
click at [196, 115] on textarea "Welcome! So glad you found us Use the code augustbling* t checkout to get 10% o…" at bounding box center [270, 112] width 279 height 35
drag, startPoint x: 139, startPoint y: 108, endPoint x: 267, endPoint y: 119, distance: 129.0
click at [267, 119] on textarea "Welcome! So glad you found us Use the code augustbling* in checkout to get 10% …" at bounding box center [270, 112] width 279 height 35
type textarea "Welcome! So glad you found us Use the code augustbling* in checkout to get 10% …"
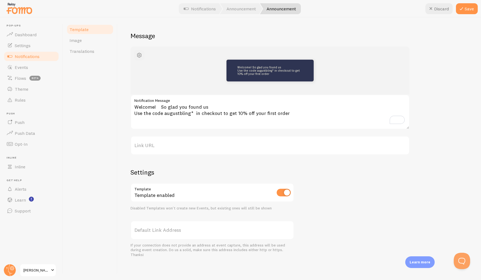
click at [140, 55] on span "button" at bounding box center [139, 55] width 7 height 7
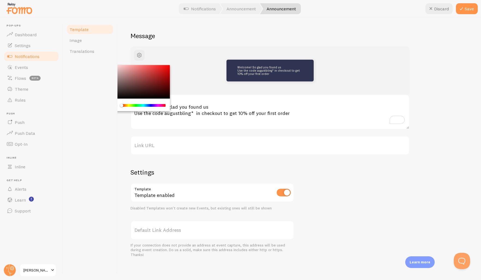
click at [100, 57] on div "Template Image Translations" at bounding box center [90, 148] width 55 height 263
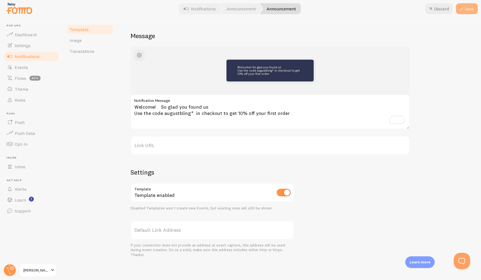
click at [464, 9] on icon at bounding box center [461, 8] width 7 height 7
click at [21, 35] on span "Dashboard" at bounding box center [26, 34] width 22 height 5
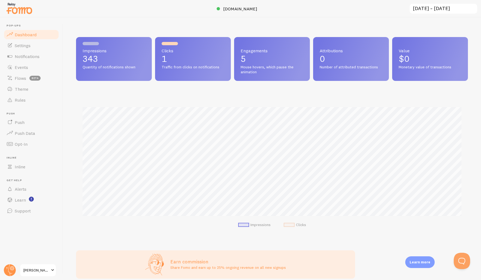
scroll to position [143, 392]
click at [89, 63] on p "343" at bounding box center [114, 59] width 63 height 9
click at [267, 65] on span "Mouse hovers, which pause the animation" at bounding box center [272, 70] width 63 height 10
click at [321, 66] on span "Number of attributed transactions" at bounding box center [351, 67] width 63 height 5
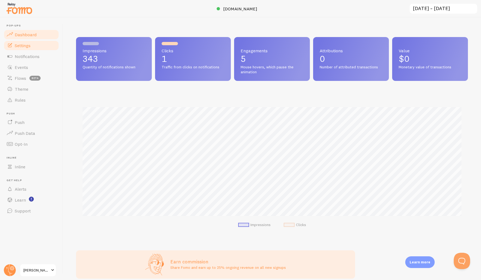
click at [21, 47] on span "Settings" at bounding box center [23, 45] width 16 height 5
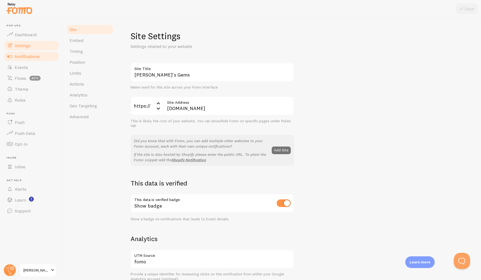
click at [22, 59] on link "Notifications" at bounding box center [31, 56] width 56 height 11
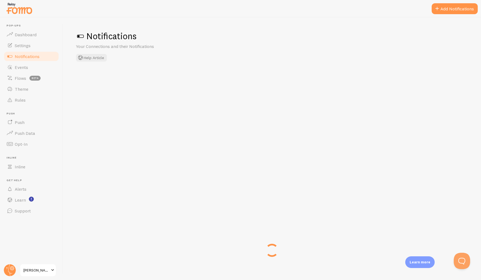
checkbox input "false"
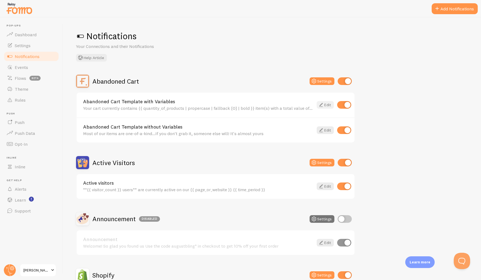
click at [327, 106] on link "Edit" at bounding box center [325, 105] width 17 height 8
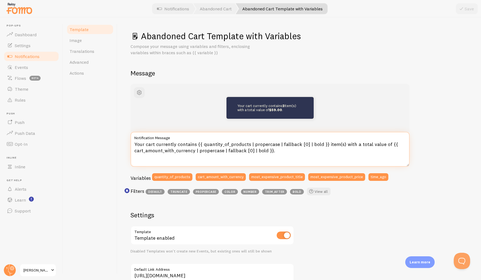
click at [294, 151] on textarea "Your cart currently contains {{ quantity_of_products | propercase | fallback [0…" at bounding box center [270, 149] width 279 height 35
click at [272, 152] on textarea "Your cart currently contains {{ quantity_of_products | propercase | fallback [0…" at bounding box center [270, 149] width 279 height 35
click at [259, 155] on textarea "Your cart currently contains {{ quantity_of_products | propercase | fallback [0…" at bounding box center [270, 149] width 279 height 35
type textarea "Your cart currently contains {{ quantity_of_products | propercase | fallback [0…"
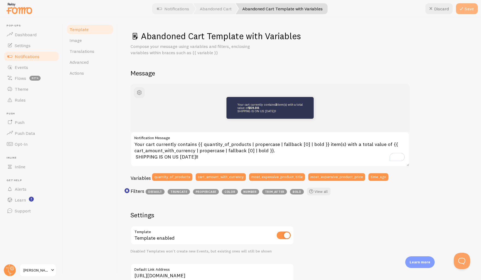
click at [464, 11] on icon at bounding box center [461, 8] width 7 height 7
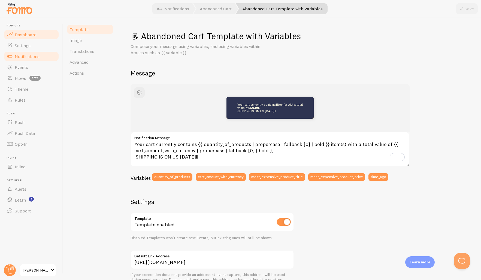
click at [26, 34] on span "Dashboard" at bounding box center [26, 34] width 22 height 5
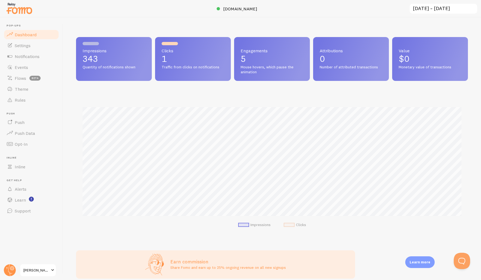
scroll to position [143, 392]
